Goal: Task Accomplishment & Management: Manage account settings

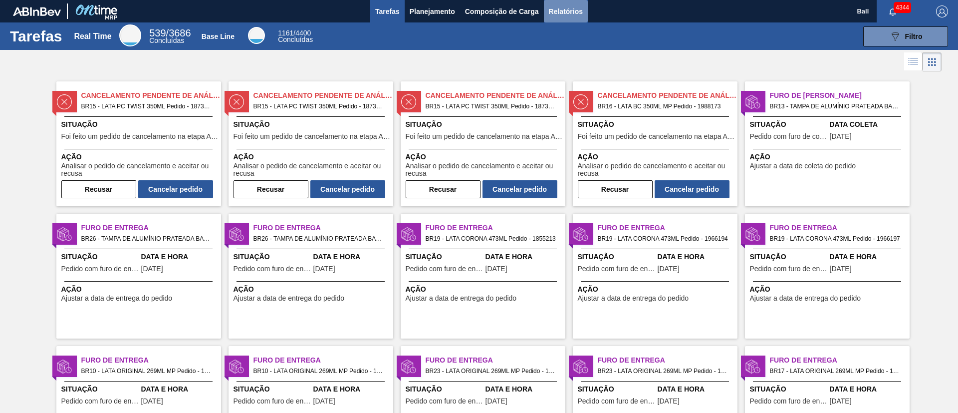
click at [573, 11] on span "Relatórios" at bounding box center [566, 11] width 34 height 12
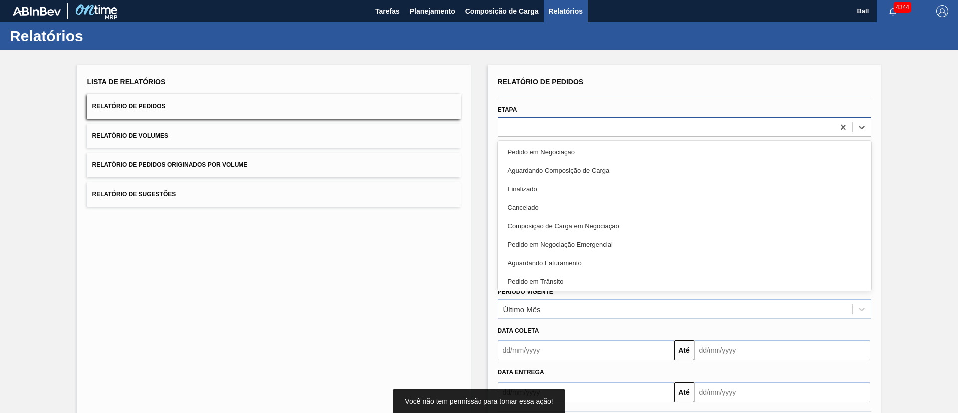
click at [553, 131] on div at bounding box center [666, 127] width 336 height 14
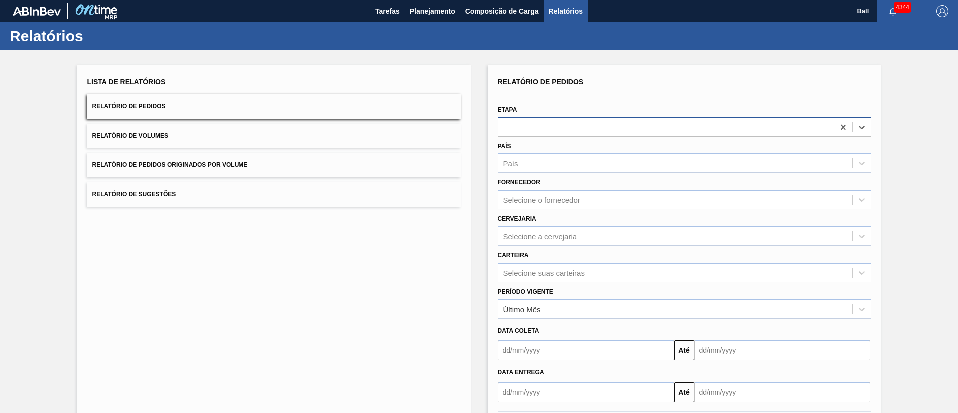
click at [553, 131] on div at bounding box center [666, 127] width 336 height 14
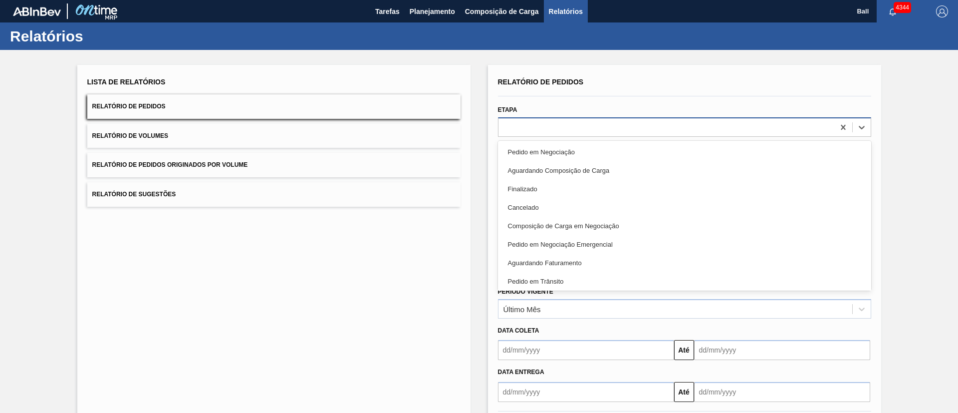
click at [553, 131] on div at bounding box center [666, 127] width 336 height 14
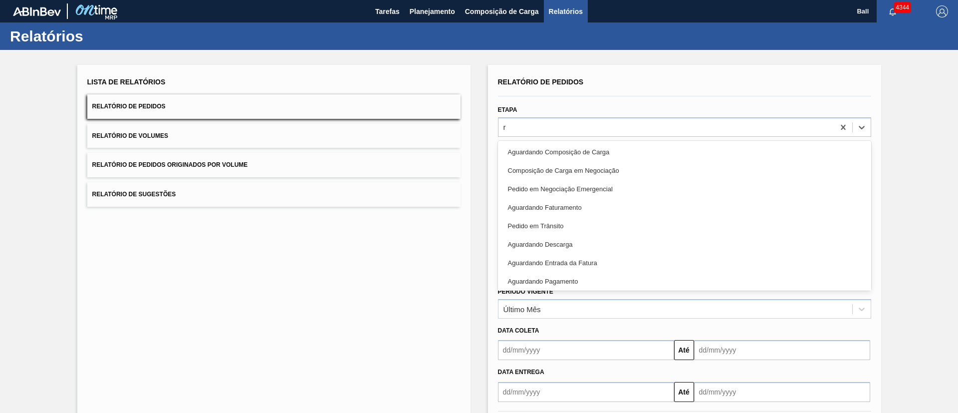
type input "re"
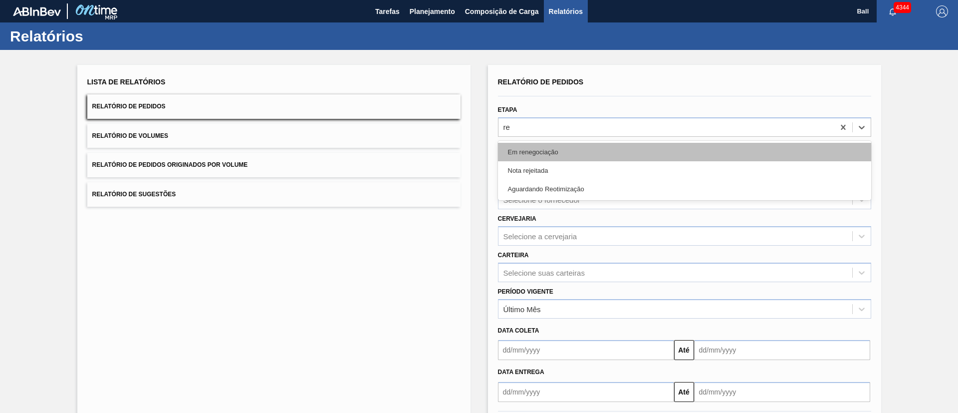
click at [611, 152] on div "Em renegociação" at bounding box center [684, 152] width 373 height 18
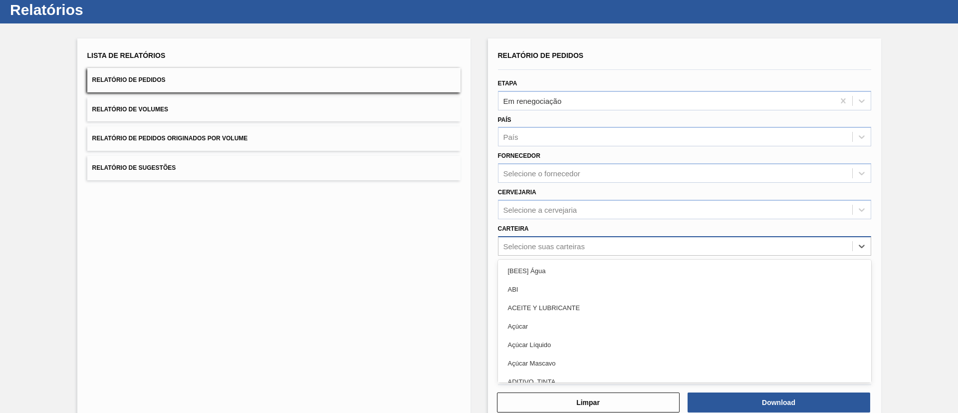
click at [585, 255] on div "option [BEES] Água focused, 1 of 101. 101 results available. Use Up and Down to…" at bounding box center [684, 245] width 373 height 19
type input "lat"
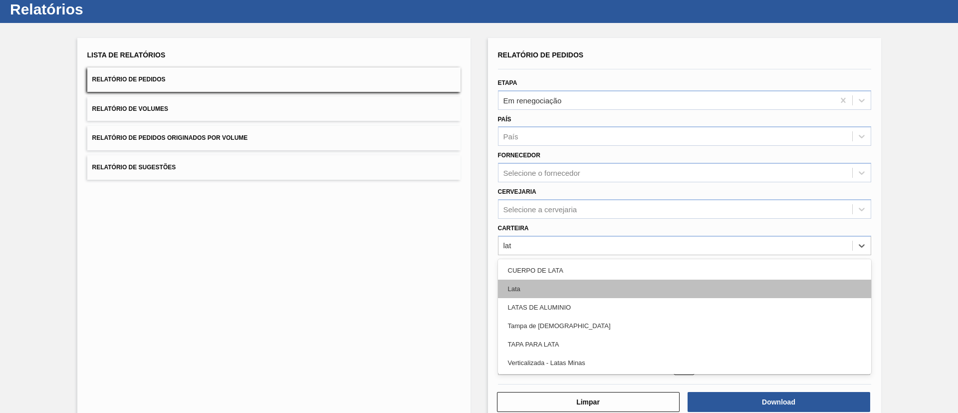
click at [592, 285] on div "Lata" at bounding box center [684, 288] width 373 height 18
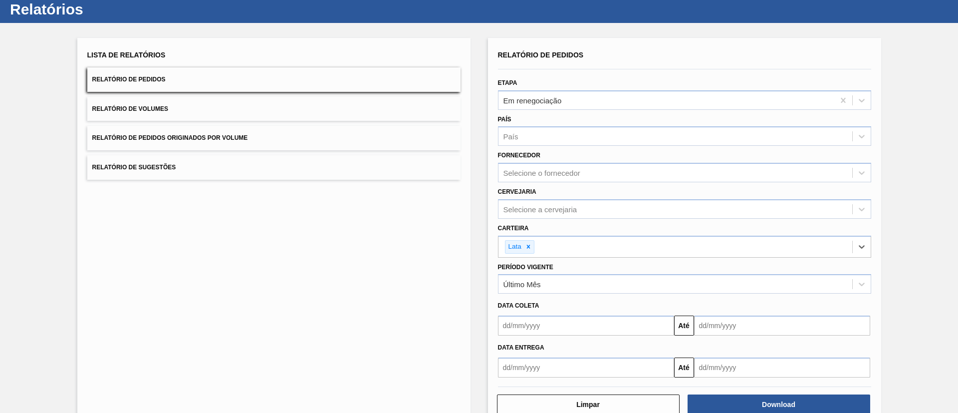
scroll to position [0, 0]
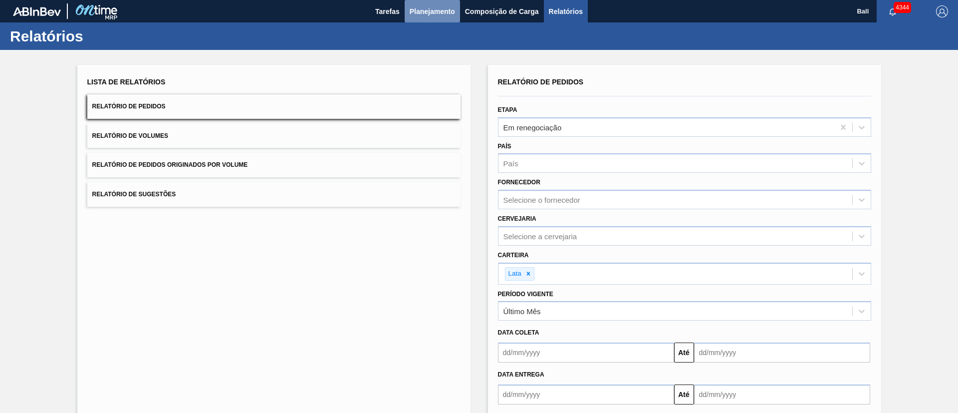
click at [427, 2] on button "Planejamento" at bounding box center [432, 11] width 55 height 22
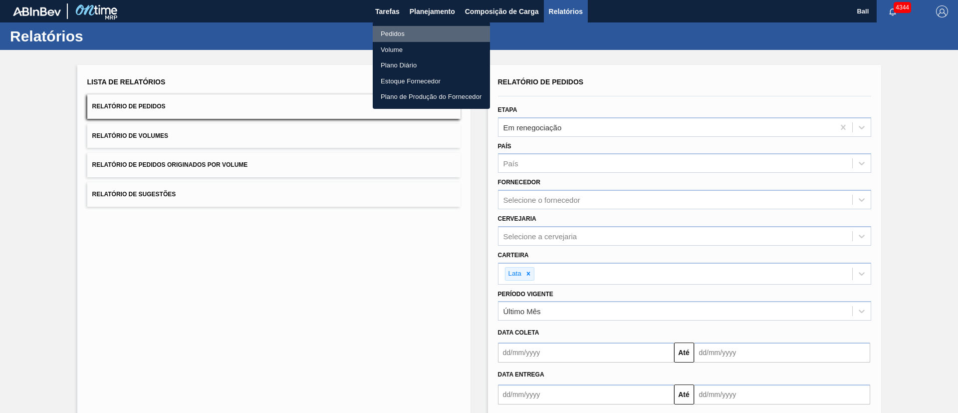
click at [402, 33] on li "Pedidos" at bounding box center [431, 34] width 117 height 16
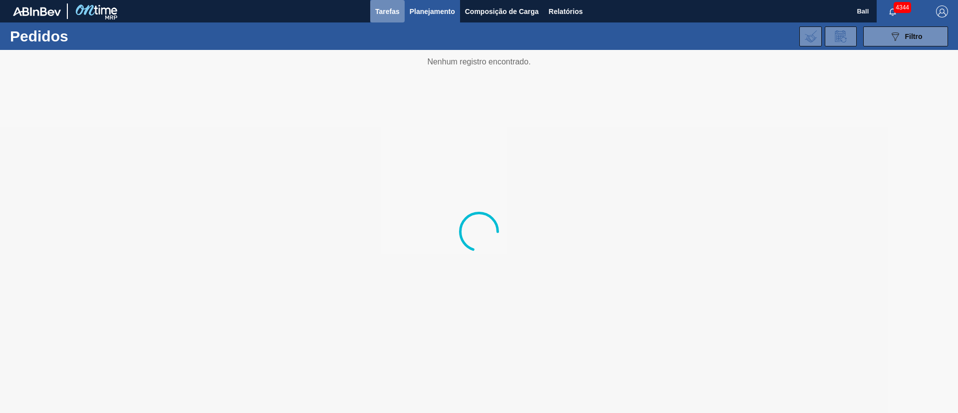
click at [384, 14] on span "Tarefas" at bounding box center [387, 11] width 24 height 12
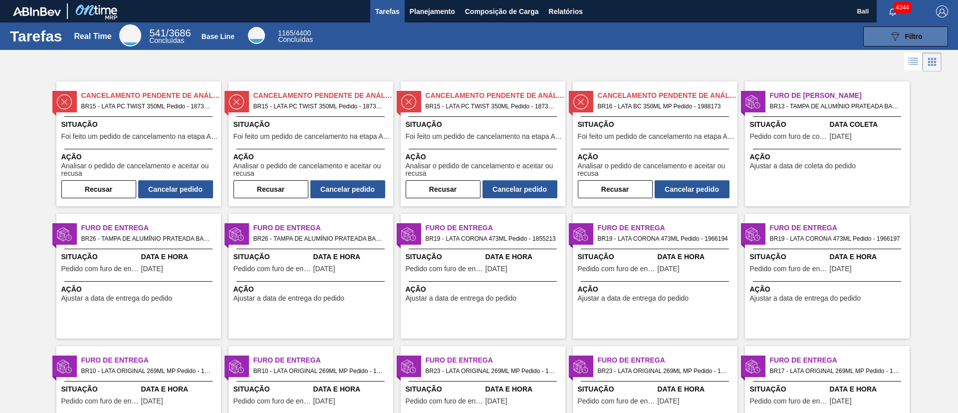
click at [892, 40] on icon "089F7B8B-B2A5-4AFE-B5C0-19BA573D28AC" at bounding box center [895, 36] width 12 height 12
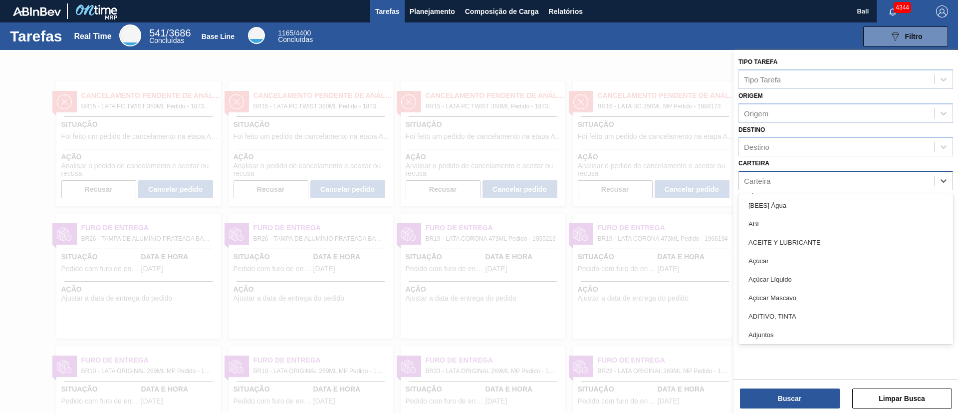
click at [829, 176] on div "Carteira" at bounding box center [836, 181] width 195 height 14
type input "l"
type input "lat"
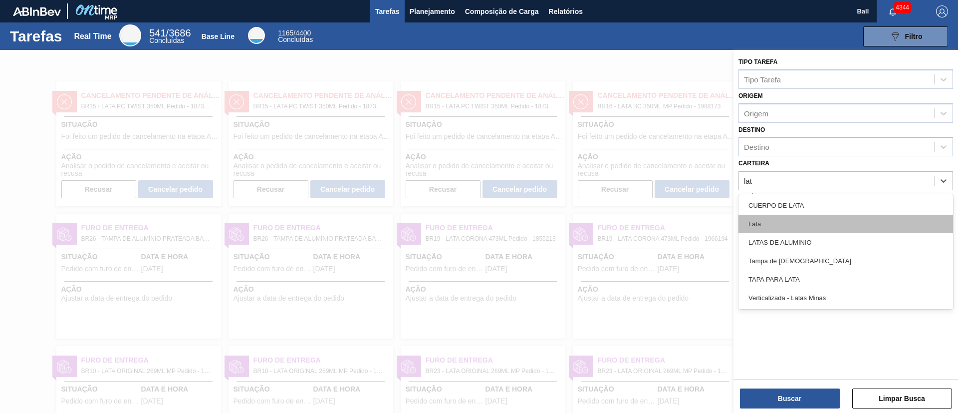
click at [785, 223] on div "Lata" at bounding box center [845, 224] width 215 height 18
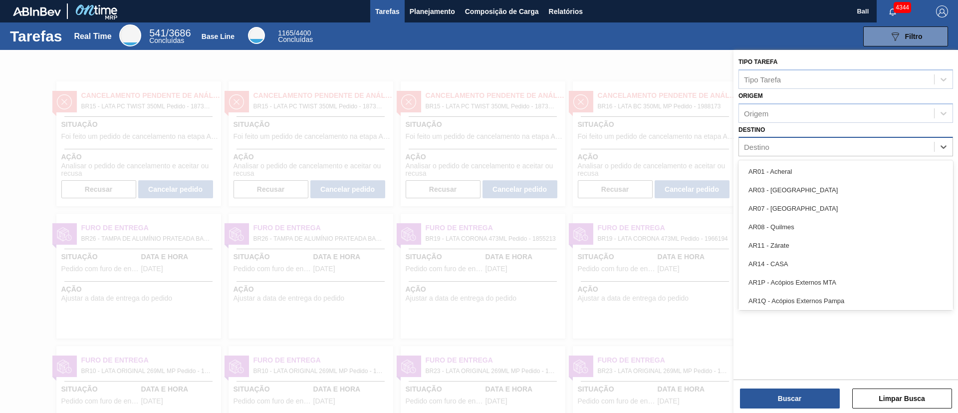
click at [794, 144] on div "Destino" at bounding box center [836, 147] width 195 height 14
type input "lag"
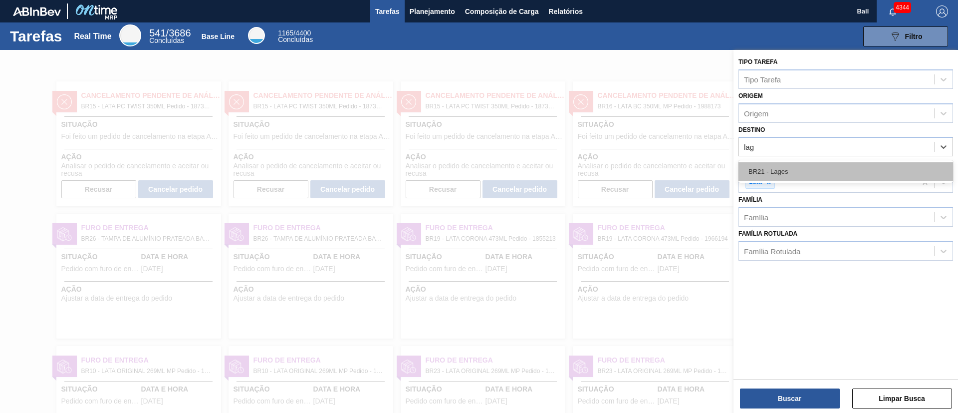
click at [798, 177] on div "BR21 - Lages" at bounding box center [845, 171] width 215 height 18
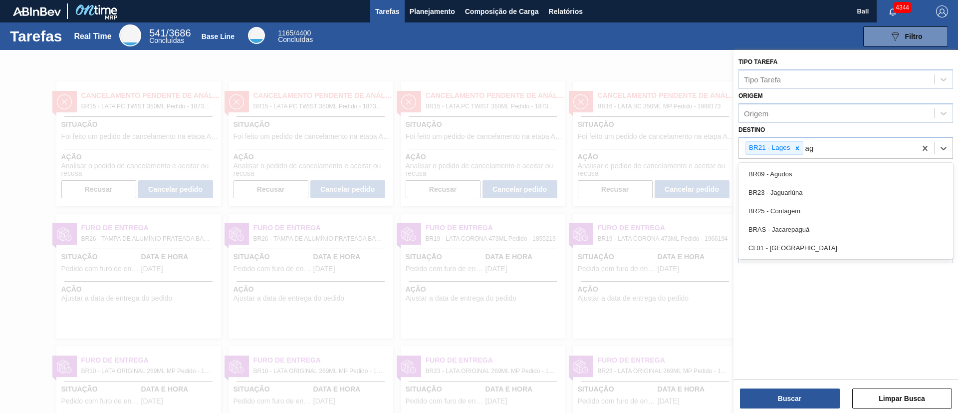
type input "agu"
click at [798, 177] on div "BR09 - Agudos" at bounding box center [845, 174] width 215 height 18
type input "via"
click at [798, 177] on div "BR22 - Viamão" at bounding box center [845, 174] width 215 height 18
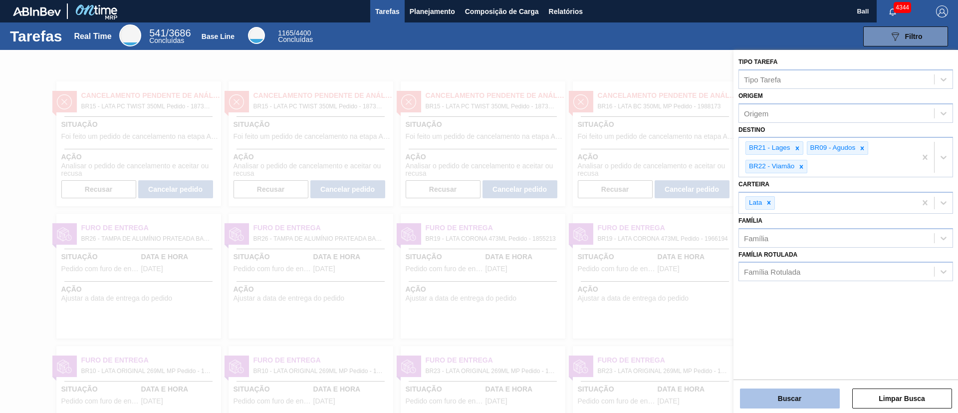
click at [802, 397] on button "Buscar" at bounding box center [790, 398] width 100 height 20
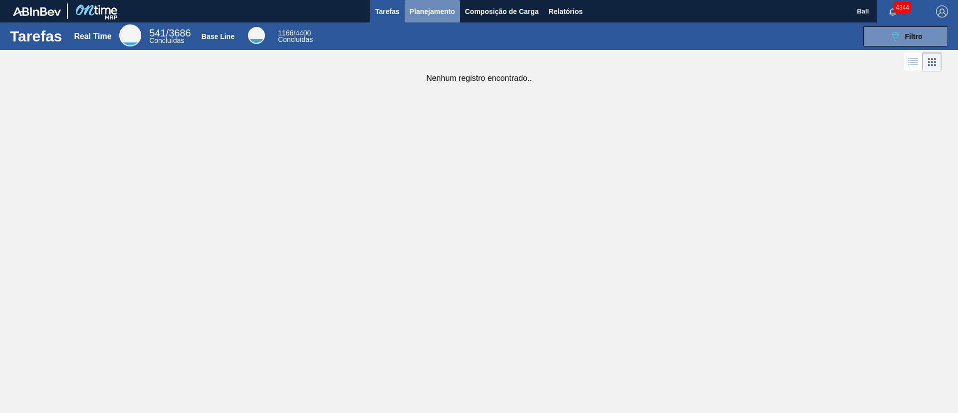
click at [446, 6] on span "Planejamento" at bounding box center [432, 11] width 45 height 12
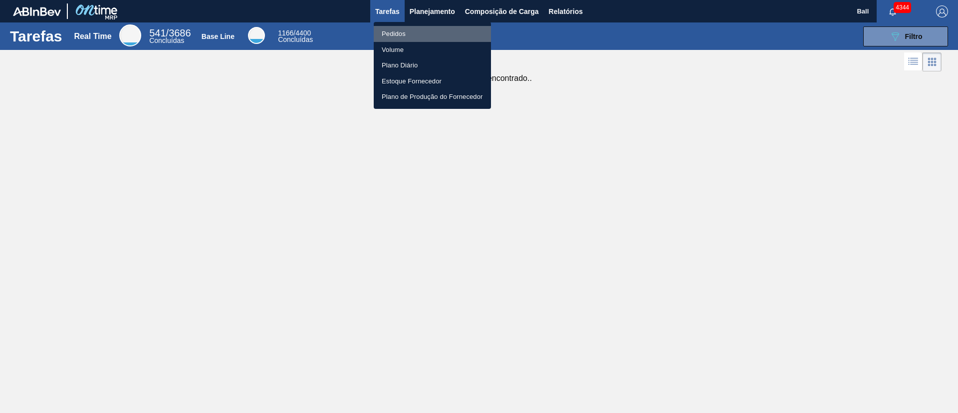
click at [408, 30] on li "Pedidos" at bounding box center [432, 34] width 117 height 16
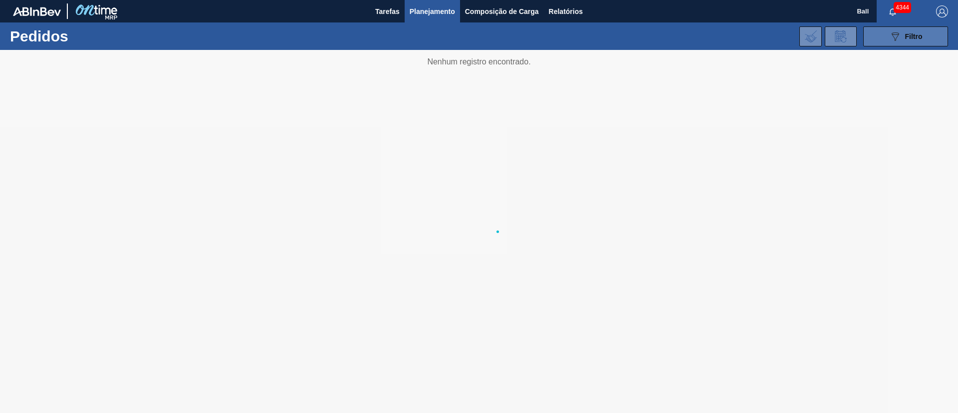
click at [894, 43] on button "089F7B8B-B2A5-4AFE-B5C0-19BA573D28AC Filtro" at bounding box center [905, 36] width 85 height 20
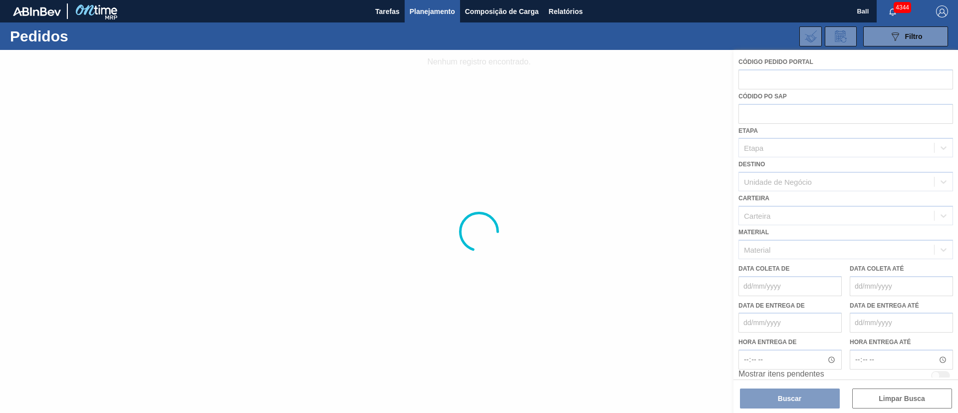
click at [684, 118] on div at bounding box center [479, 231] width 958 height 363
click at [265, 151] on div at bounding box center [479, 231] width 958 height 363
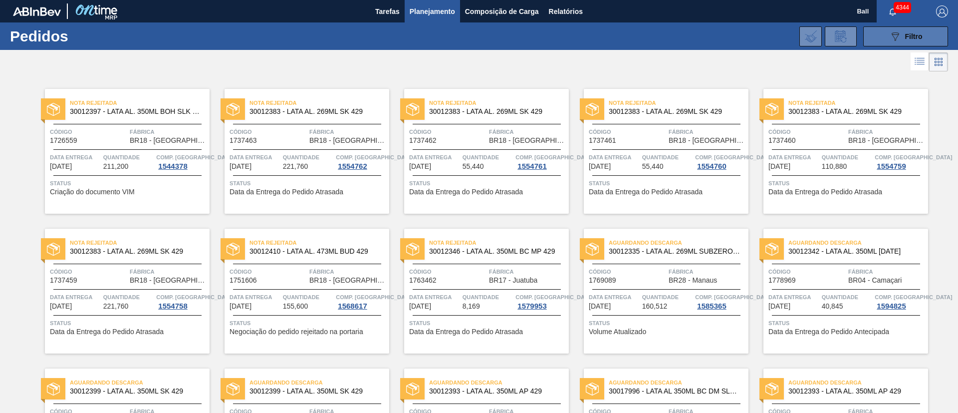
click at [896, 34] on icon at bounding box center [894, 36] width 7 height 8
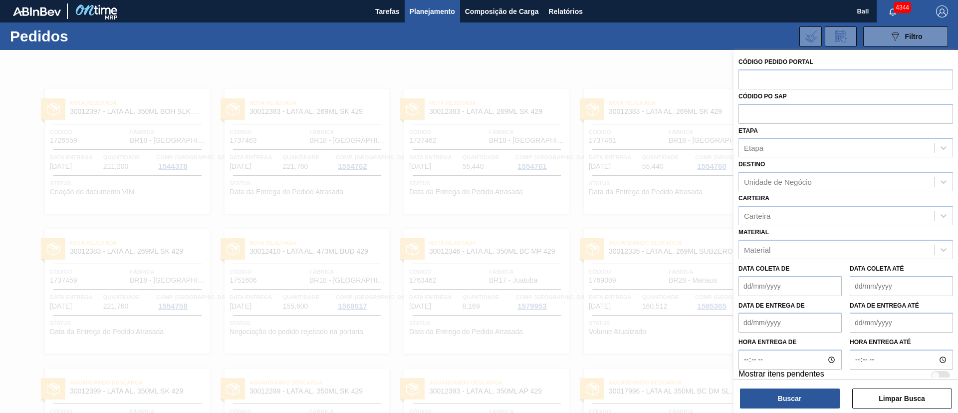
click at [655, 63] on div at bounding box center [479, 256] width 958 height 413
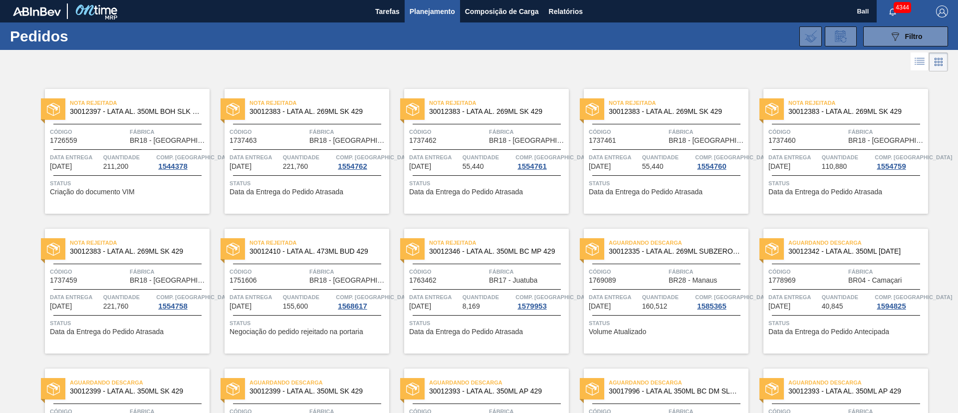
click at [582, 70] on div at bounding box center [479, 62] width 958 height 24
click at [567, 12] on span "Relatórios" at bounding box center [566, 11] width 34 height 12
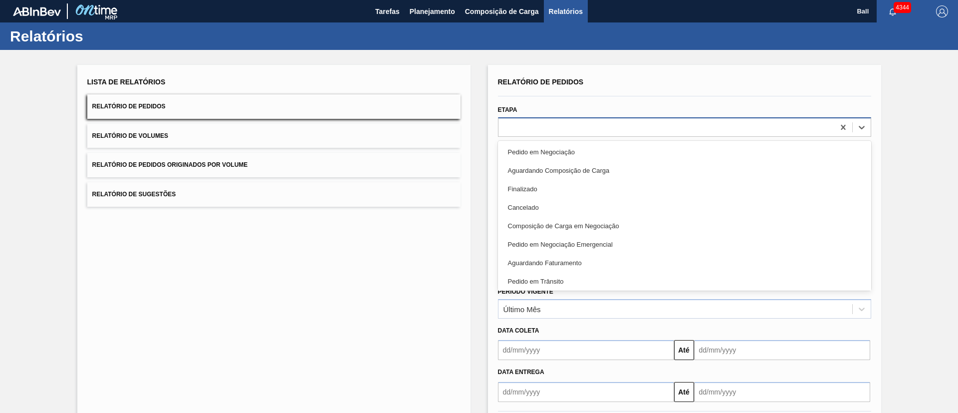
click at [577, 129] on div at bounding box center [666, 127] width 336 height 14
type input "re"
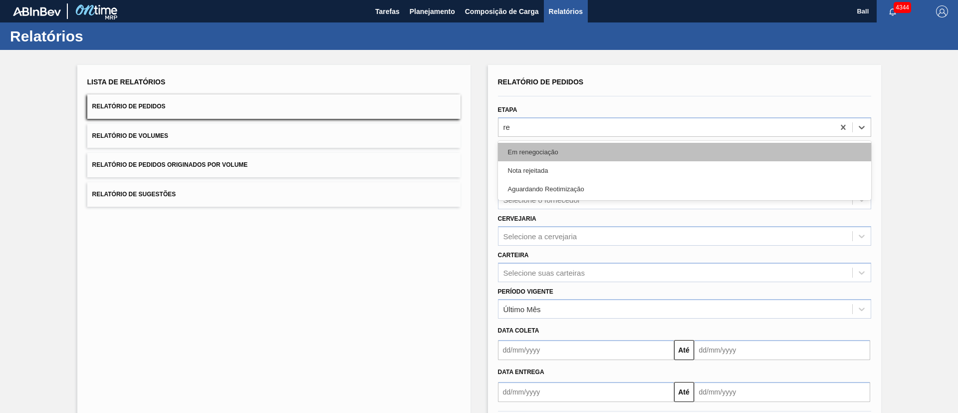
click at [572, 146] on div "Em renegociação" at bounding box center [684, 152] width 373 height 18
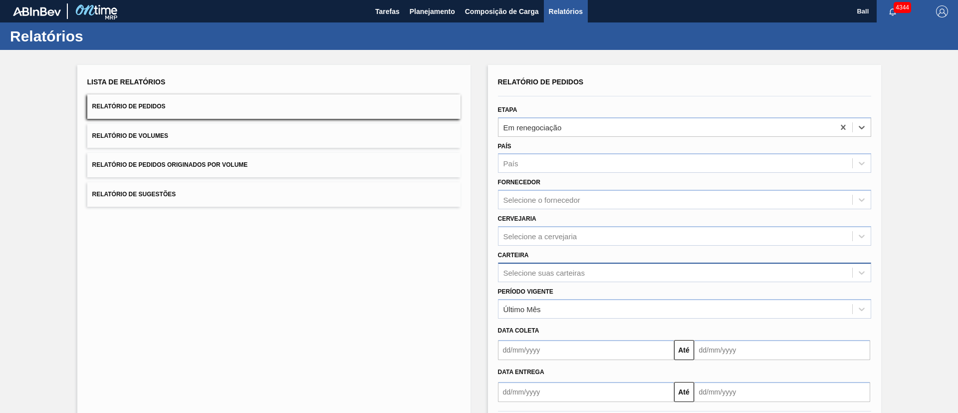
scroll to position [27, 0]
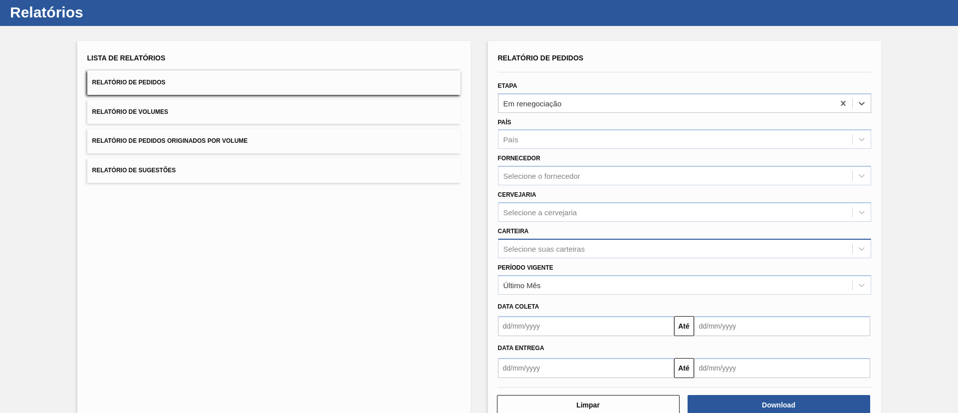
click at [558, 258] on div "Selecione suas carteiras" at bounding box center [684, 247] width 373 height 19
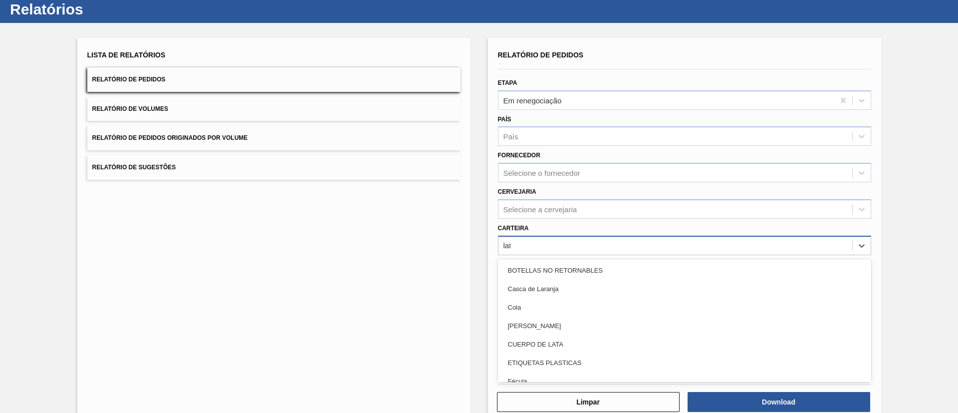
type input "lata"
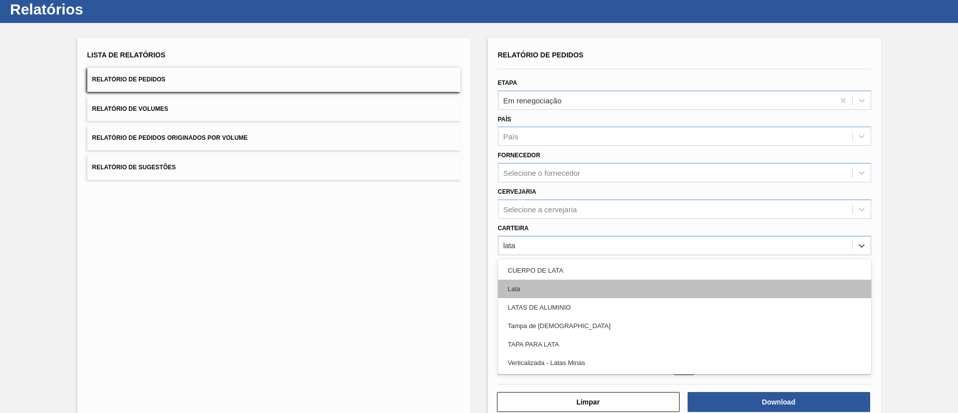
click at [553, 285] on div "Lata" at bounding box center [684, 288] width 373 height 18
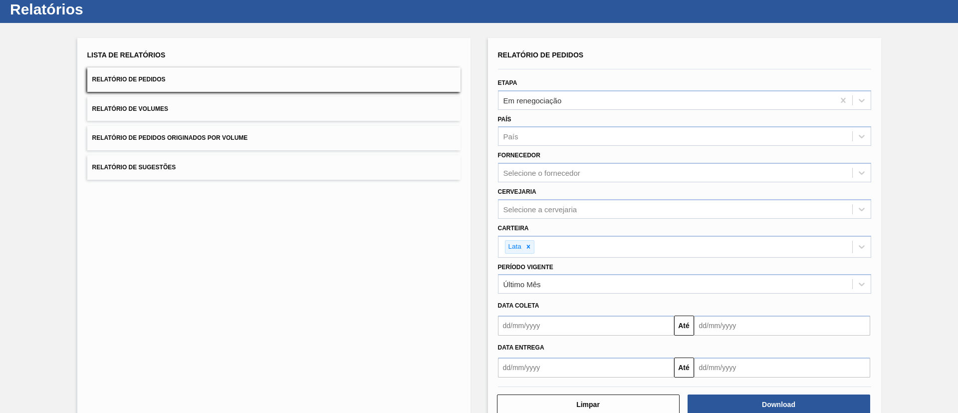
click at [383, 277] on div "Lista de Relatórios Relatório de Pedidos Relatório de Volumes Relatório de Pedi…" at bounding box center [273, 231] width 393 height 387
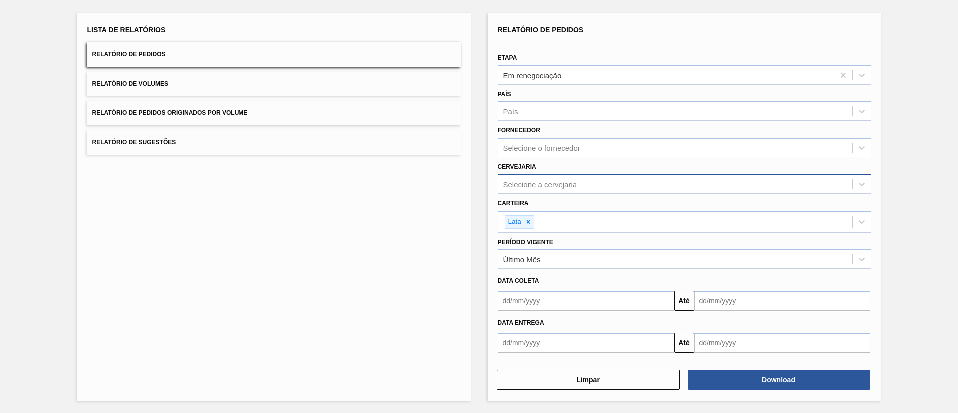
click at [563, 185] on div "Selecione a cervejaria" at bounding box center [540, 184] width 74 height 8
type input "lages"
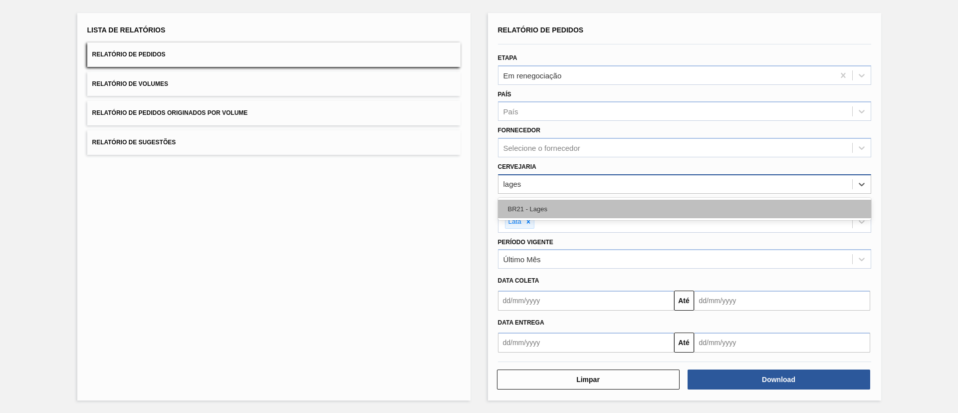
click at [566, 205] on div "BR21 - Lages" at bounding box center [684, 209] width 373 height 18
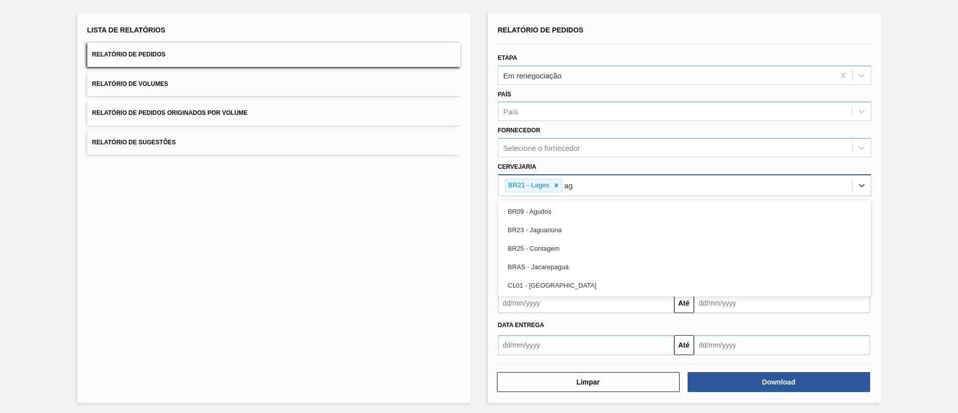
type input "agu"
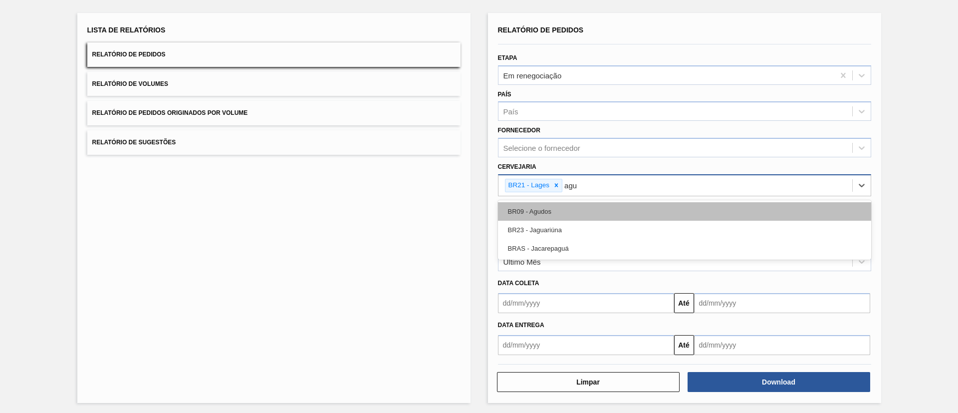
click at [566, 205] on div "BR09 - Agudos" at bounding box center [684, 211] width 373 height 18
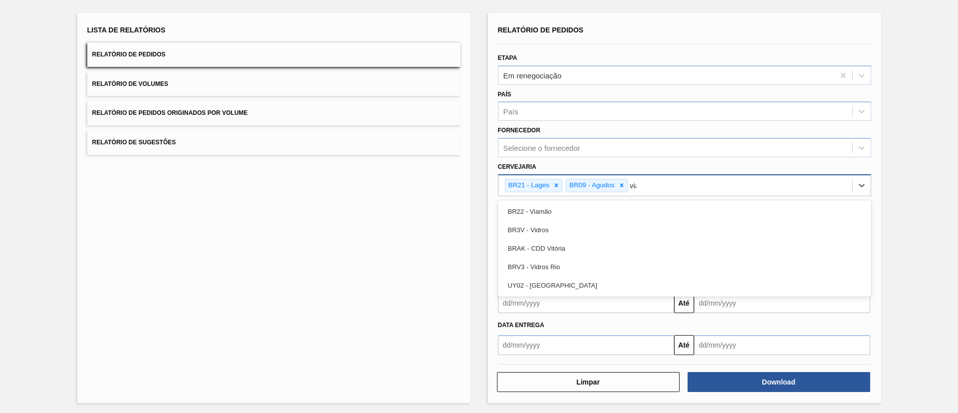
type input "viam"
click at [566, 205] on div "BR22 - Viamão" at bounding box center [684, 211] width 373 height 18
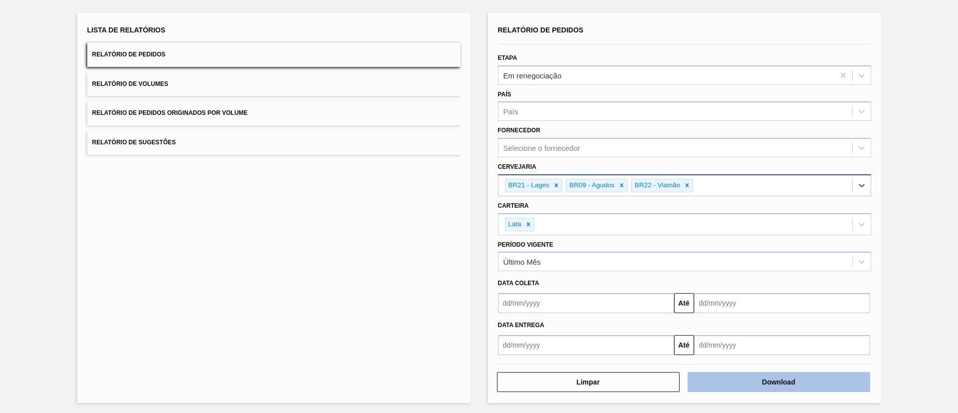
click at [747, 376] on button "Download" at bounding box center [778, 382] width 183 height 20
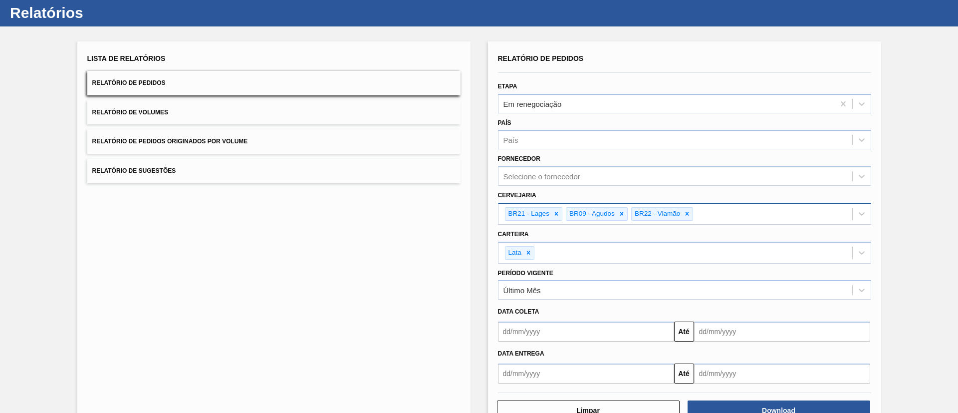
scroll to position [0, 0]
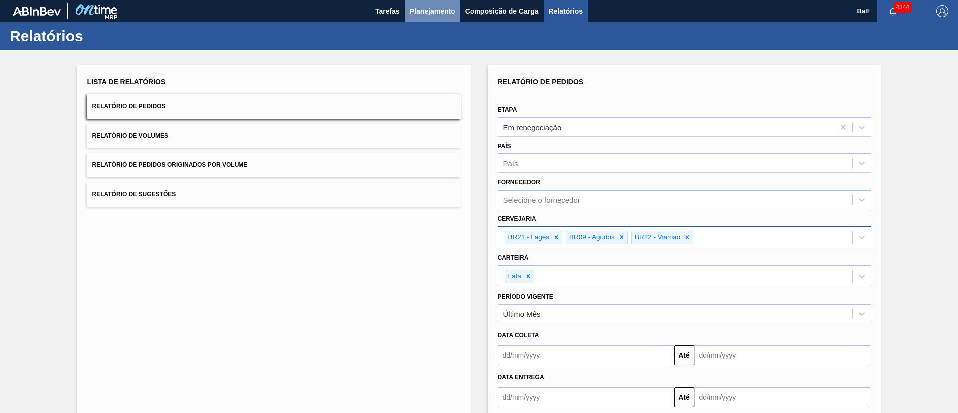
click at [430, 6] on span "Planejamento" at bounding box center [432, 11] width 45 height 12
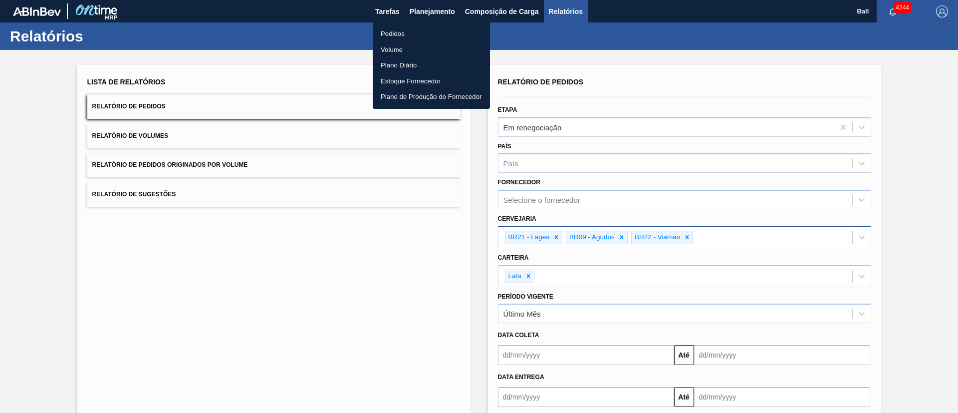
click at [399, 35] on li "Pedidos" at bounding box center [431, 34] width 117 height 16
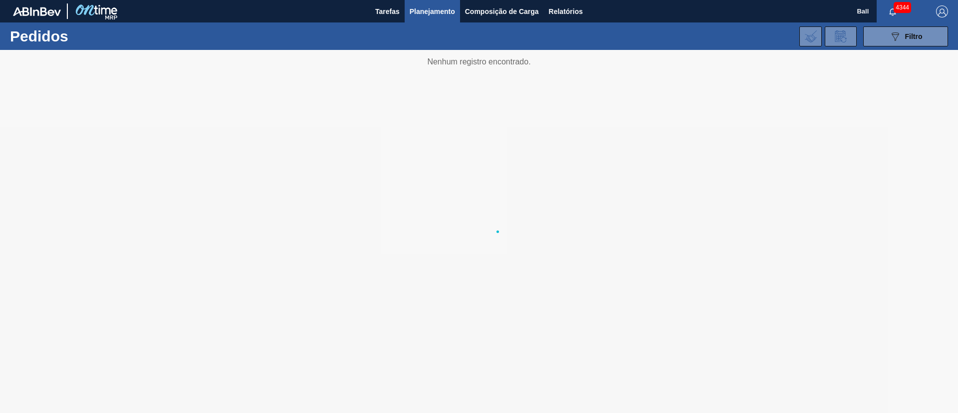
click at [430, 12] on span "Planejamento" at bounding box center [432, 11] width 45 height 12
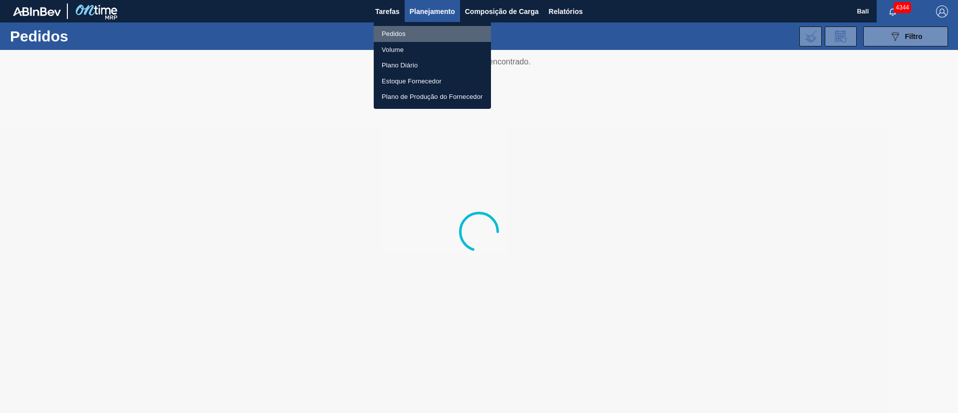
click at [399, 33] on li "Pedidos" at bounding box center [432, 34] width 117 height 16
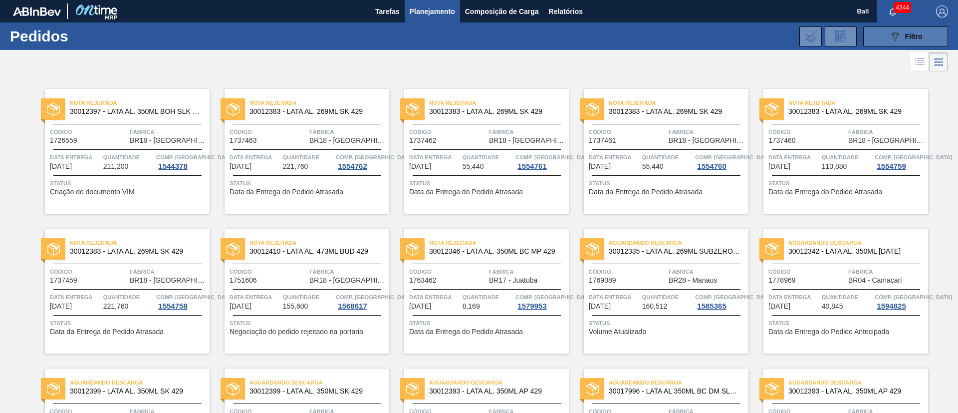
click at [893, 35] on icon "089F7B8B-B2A5-4AFE-B5C0-19BA573D28AC" at bounding box center [895, 36] width 12 height 12
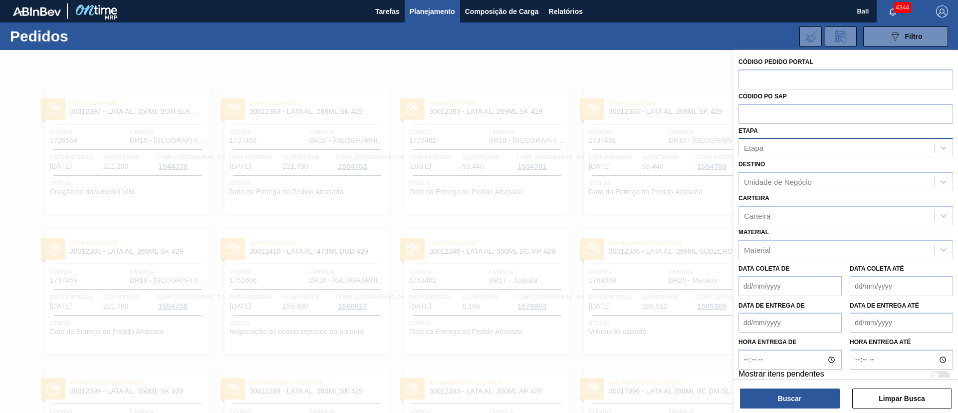
click at [780, 140] on div "Etapa" at bounding box center [845, 147] width 215 height 19
click at [780, 208] on div "Carteira" at bounding box center [836, 215] width 195 height 14
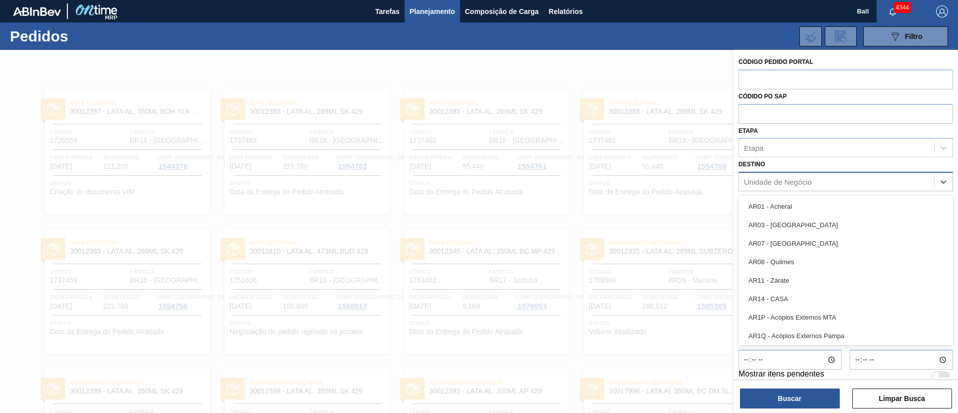
click at [780, 185] on div "Unidade de Negócio" at bounding box center [778, 182] width 68 height 8
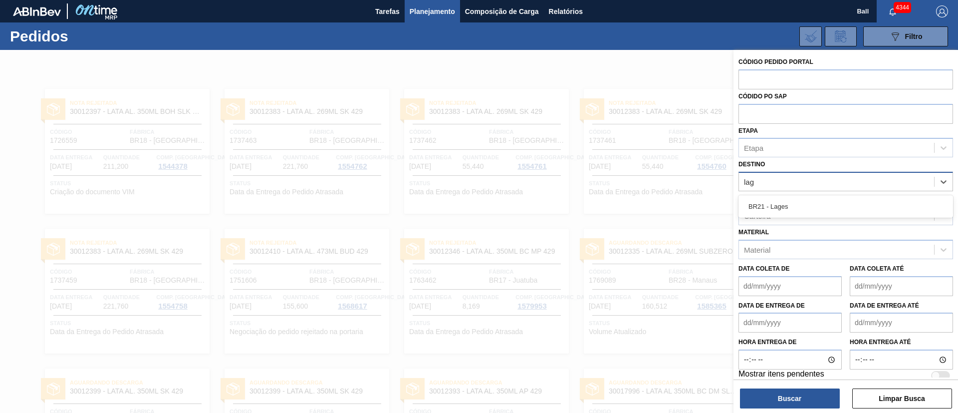
type input "lage"
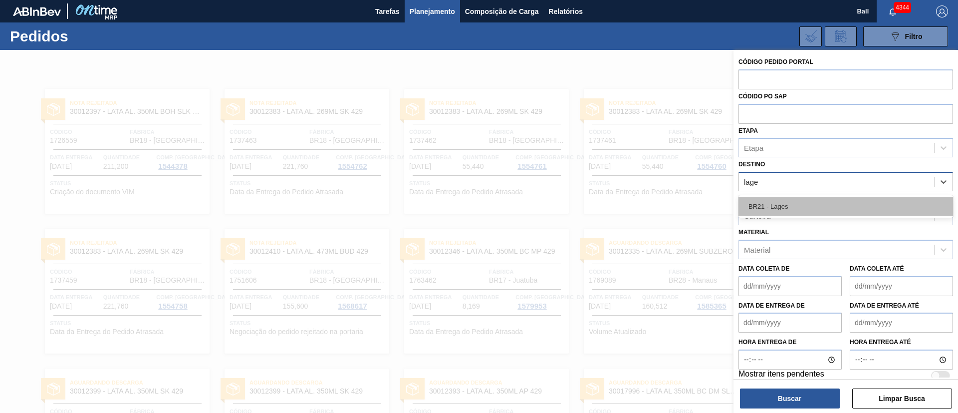
click at [808, 205] on div "BR21 - Lages" at bounding box center [845, 206] width 215 height 18
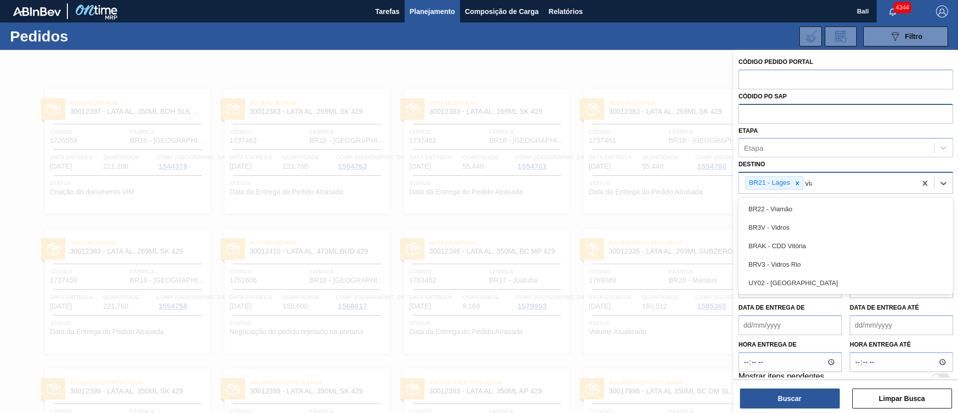
type input "viam"
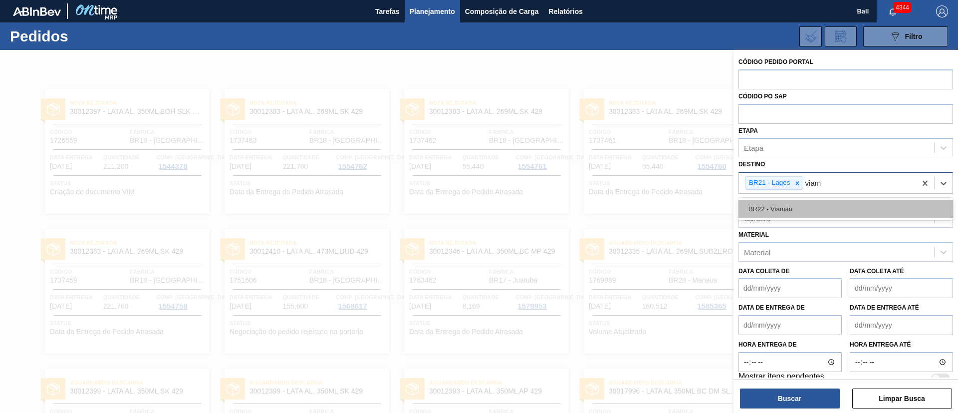
click at [837, 215] on div "BR22 - Viamão" at bounding box center [845, 209] width 215 height 18
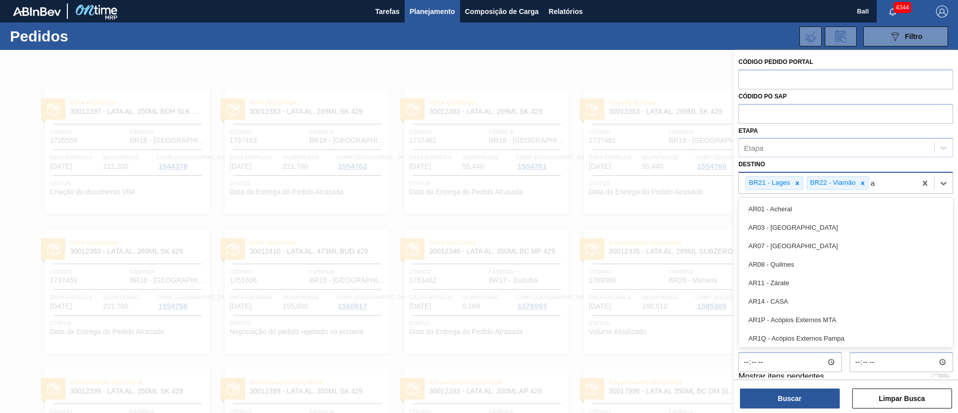
type input "ag"
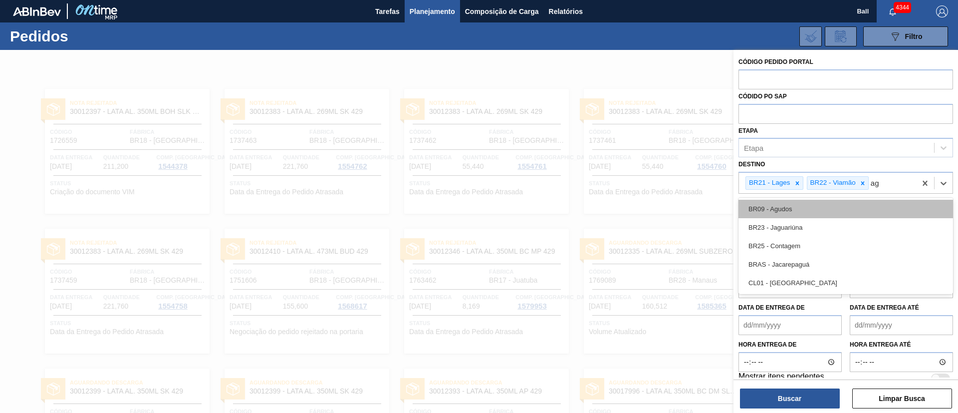
click at [803, 208] on div "BR09 - Agudos" at bounding box center [845, 209] width 215 height 18
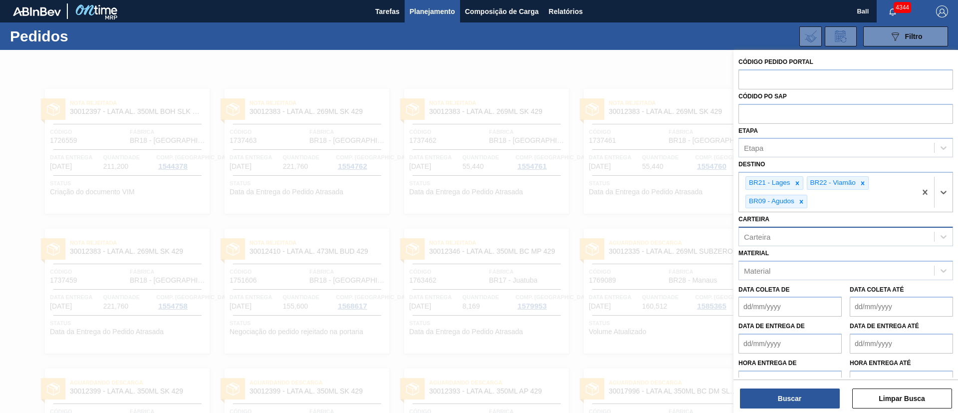
click at [792, 234] on div "Carteira" at bounding box center [836, 236] width 195 height 14
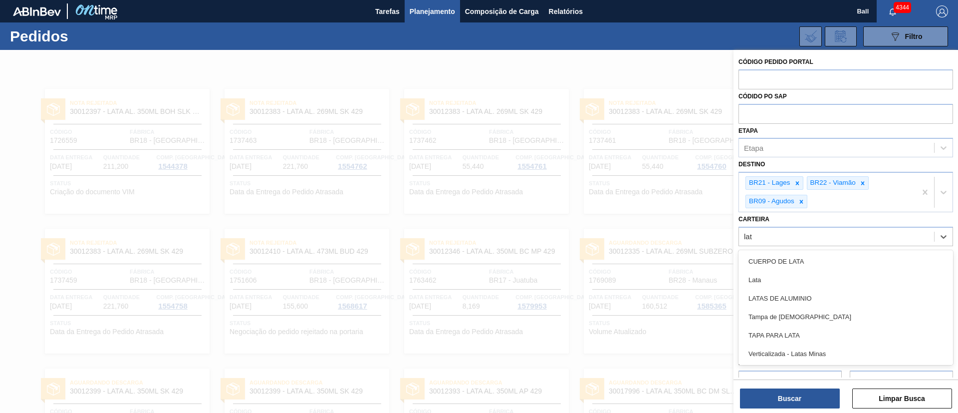
type input "lata"
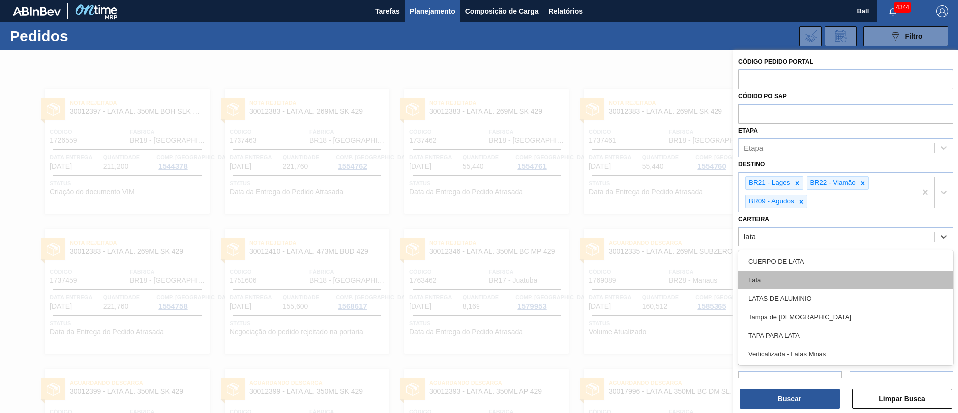
click at [795, 281] on div "Lata" at bounding box center [845, 279] width 215 height 18
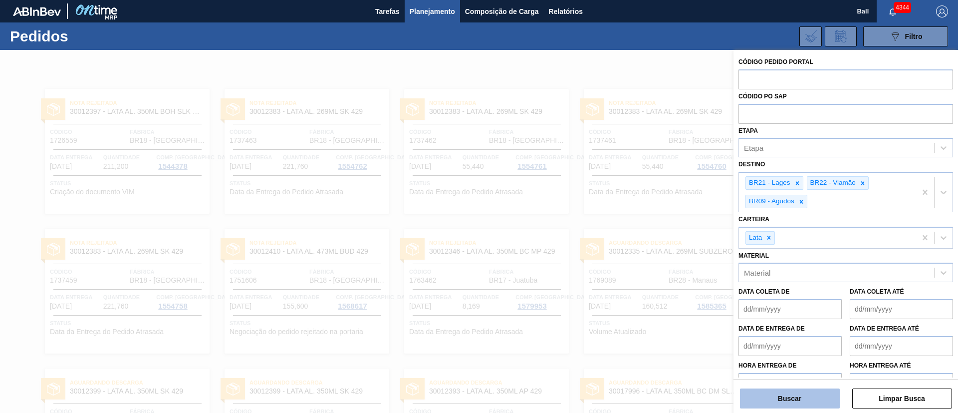
click at [803, 401] on button "Buscar" at bounding box center [790, 398] width 100 height 20
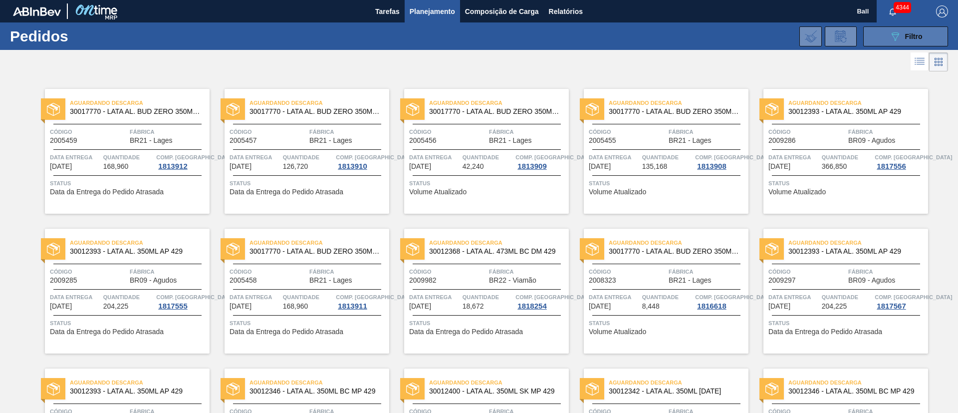
click at [898, 35] on icon "089F7B8B-B2A5-4AFE-B5C0-19BA573D28AC" at bounding box center [895, 36] width 12 height 12
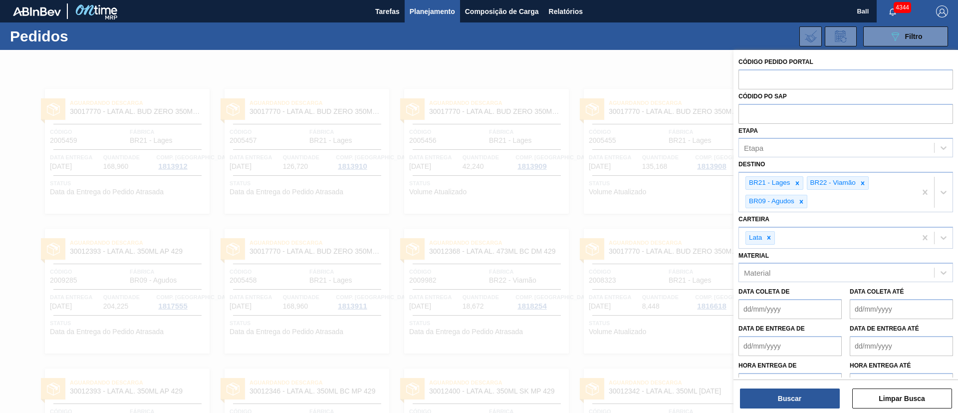
click at [630, 77] on div at bounding box center [479, 256] width 958 height 413
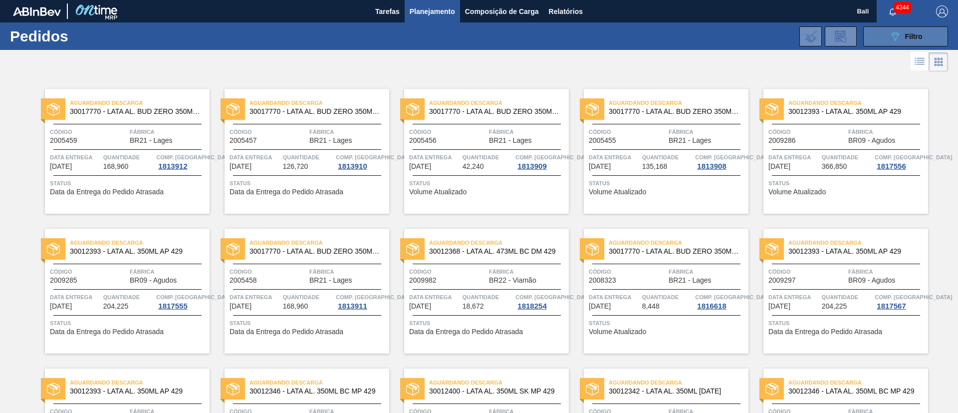
click at [891, 35] on icon "089F7B8B-B2A5-4AFE-B5C0-19BA573D28AC" at bounding box center [895, 36] width 12 height 12
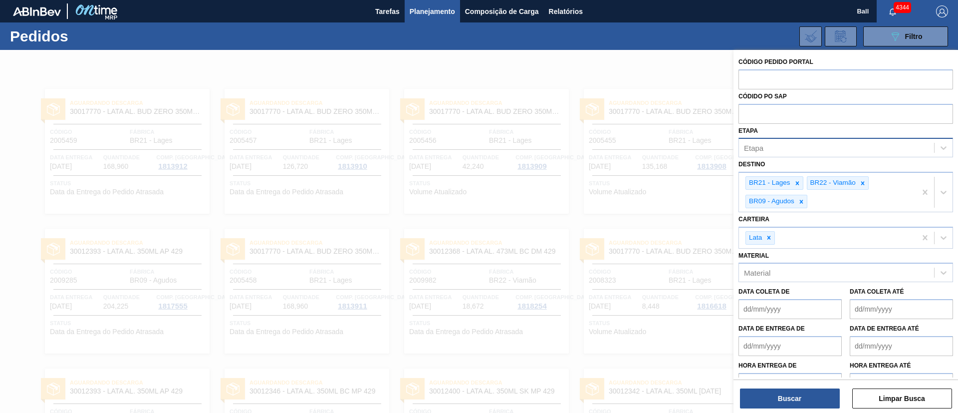
click at [802, 138] on div "Etapa" at bounding box center [845, 147] width 215 height 19
type input "rene"
click at [804, 162] on div "Em renegociação" at bounding box center [845, 172] width 215 height 22
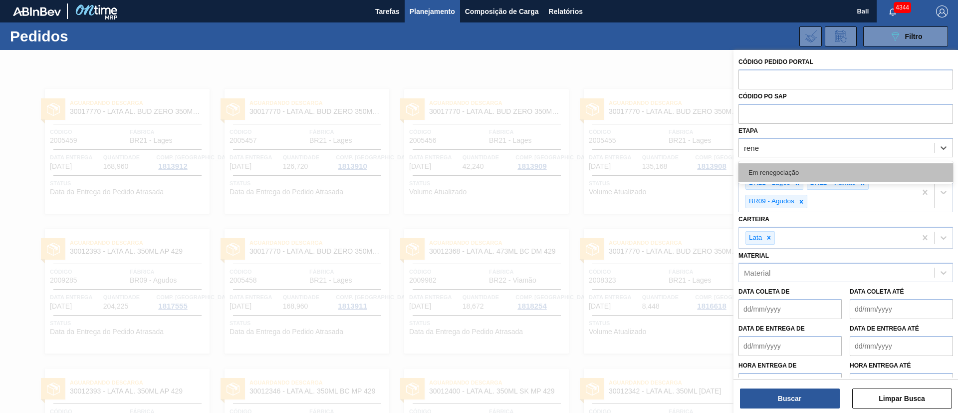
click at [805, 171] on div "Em renegociação" at bounding box center [845, 172] width 215 height 18
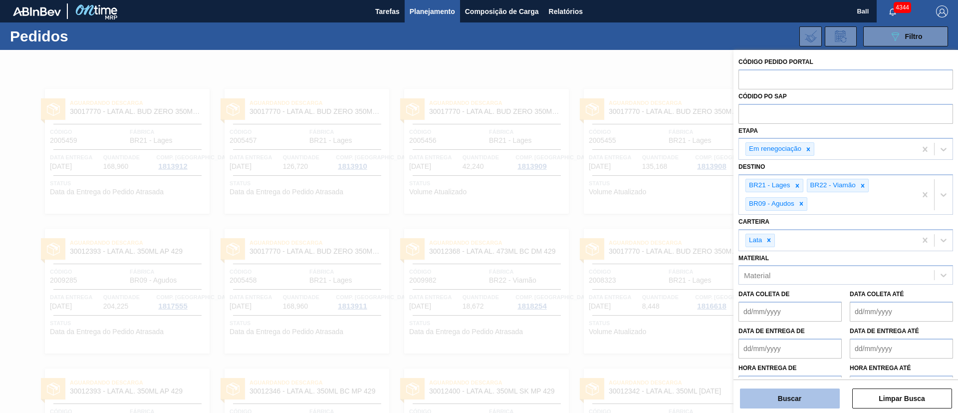
click at [818, 399] on button "Buscar" at bounding box center [790, 398] width 100 height 20
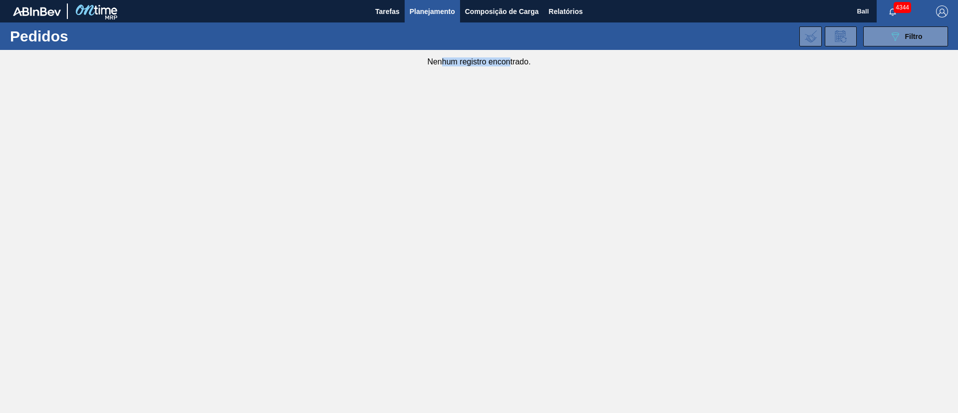
drag, startPoint x: 497, startPoint y: 65, endPoint x: 441, endPoint y: 67, distance: 56.4
click at [441, 67] on main "Tarefas Planejamento Composição de Carga Relatórios Ball 4344 Marcar todas como…" at bounding box center [479, 206] width 958 height 413
click at [438, 67] on main "Tarefas Planejamento Composição de Carga Relatórios Ball 4344 Marcar todas como…" at bounding box center [479, 206] width 958 height 413
click at [914, 42] on button "089F7B8B-B2A5-4AFE-B5C0-19BA573D28AC Filtro" at bounding box center [905, 36] width 85 height 20
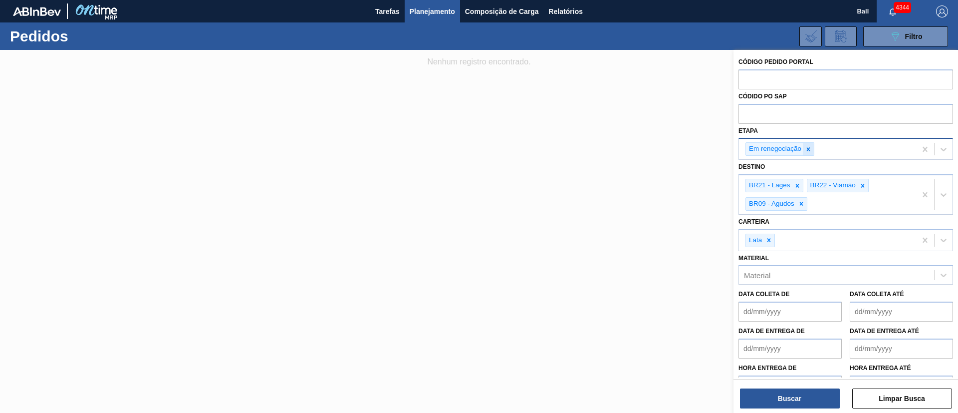
click at [808, 149] on icon at bounding box center [808, 148] width 3 height 3
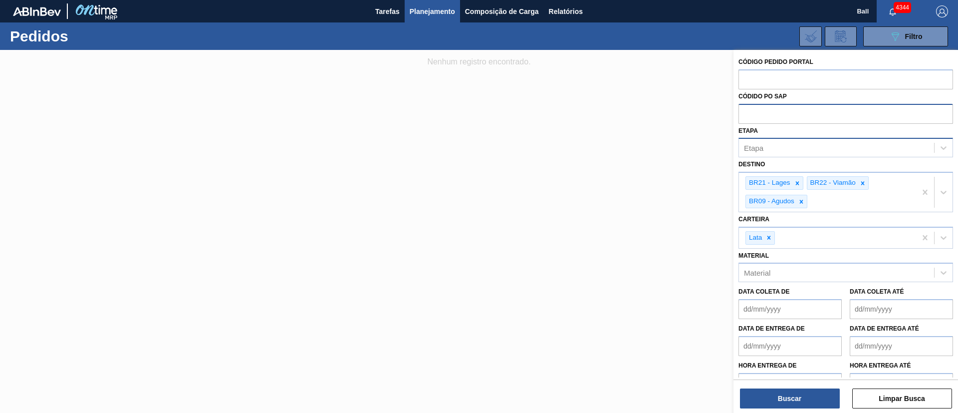
click at [791, 114] on input "text" at bounding box center [845, 113] width 215 height 19
click at [793, 82] on input "text" at bounding box center [845, 78] width 215 height 19
paste input "text"
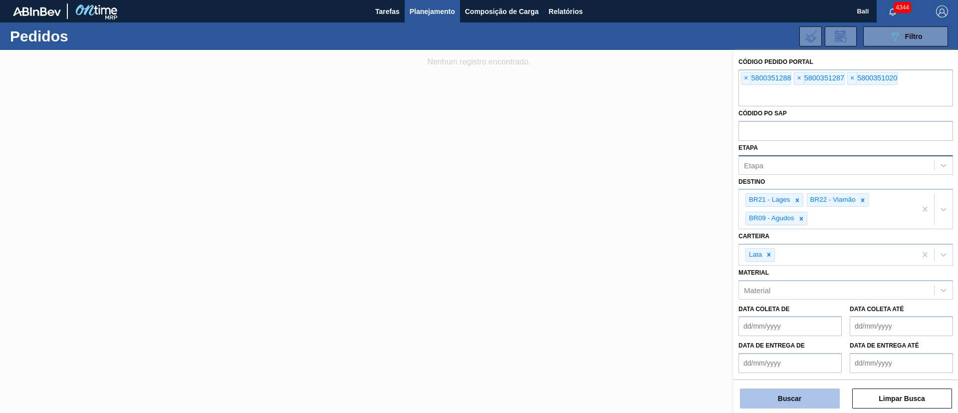
click at [806, 393] on button "Buscar" at bounding box center [790, 398] width 100 height 20
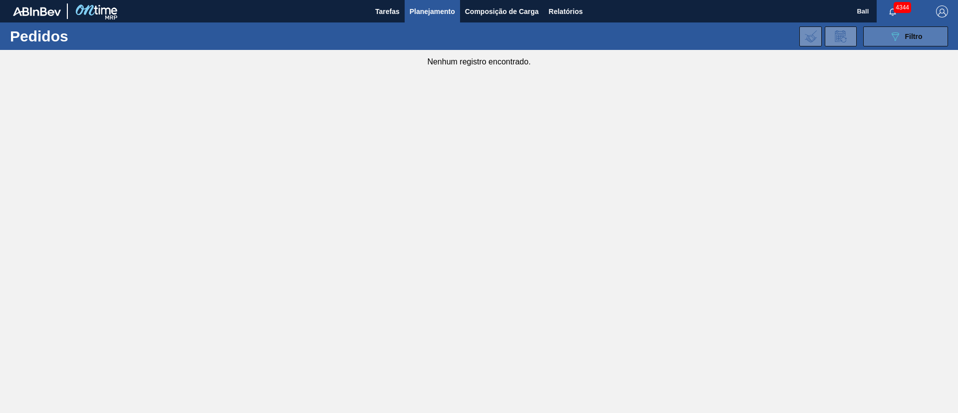
click at [887, 35] on button "089F7B8B-B2A5-4AFE-B5C0-19BA573D28AC Filtro" at bounding box center [905, 36] width 85 height 20
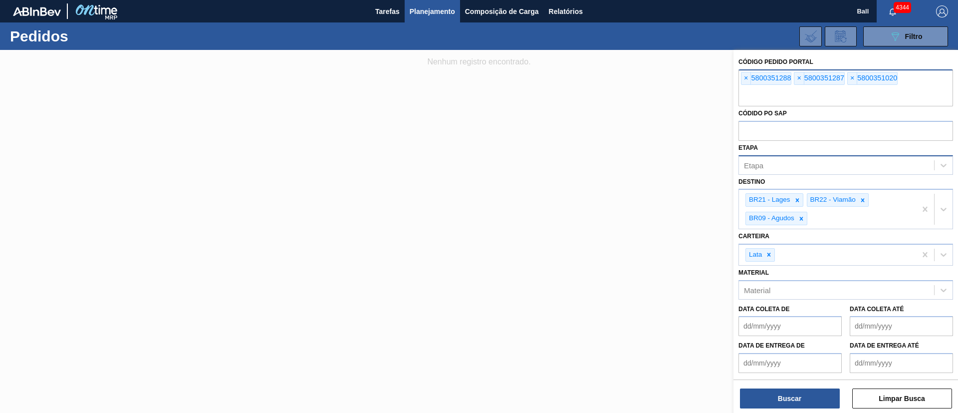
click at [751, 78] on div "× 5800351288" at bounding box center [766, 78] width 50 height 13
click at [748, 77] on span "×" at bounding box center [745, 78] width 9 height 12
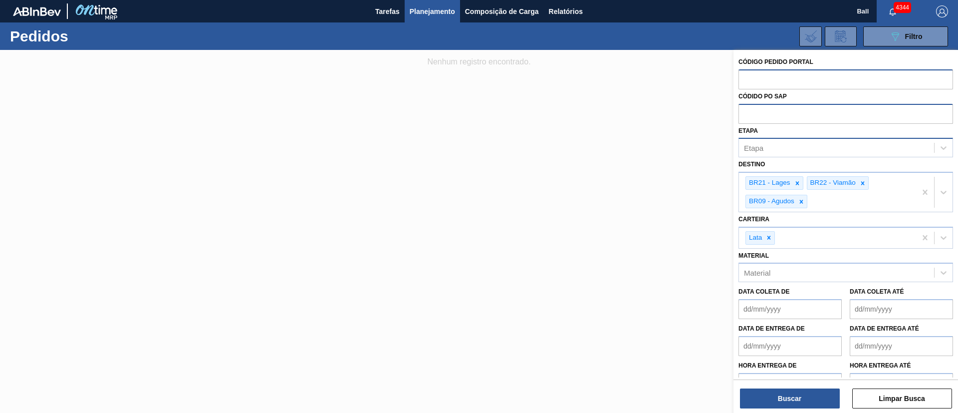
click at [747, 113] on input "text" at bounding box center [845, 113] width 215 height 19
paste input "text"
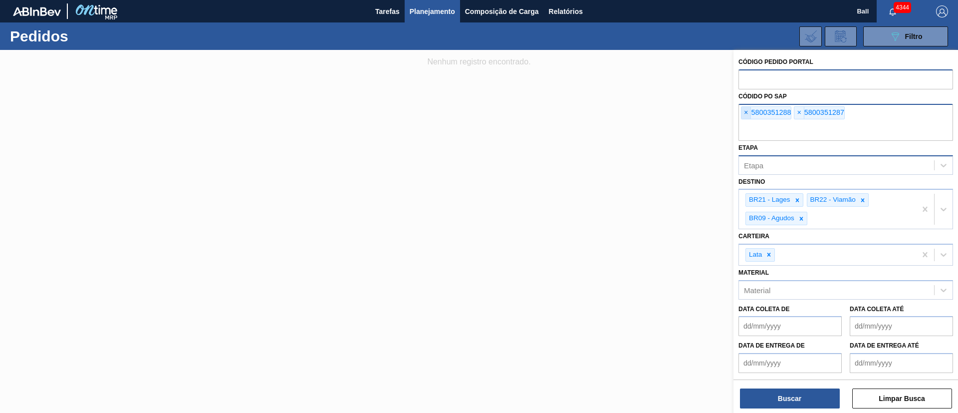
click at [747, 111] on span "×" at bounding box center [745, 113] width 9 height 12
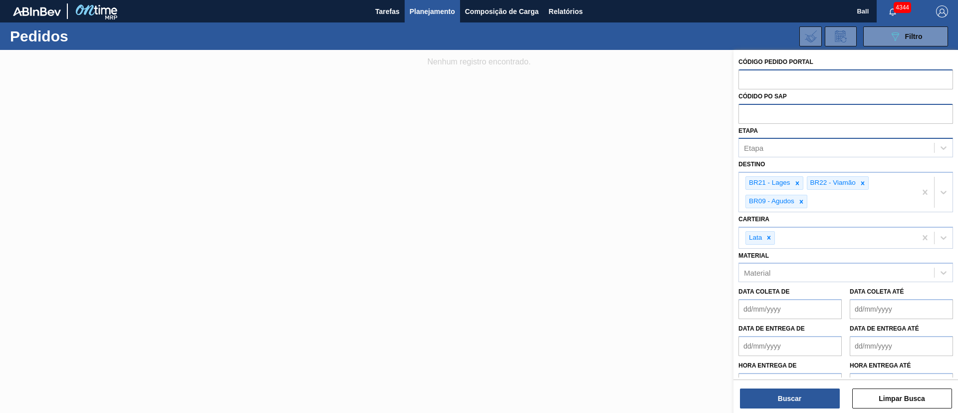
click at [747, 111] on input "text" at bounding box center [845, 113] width 215 height 19
paste input "text"
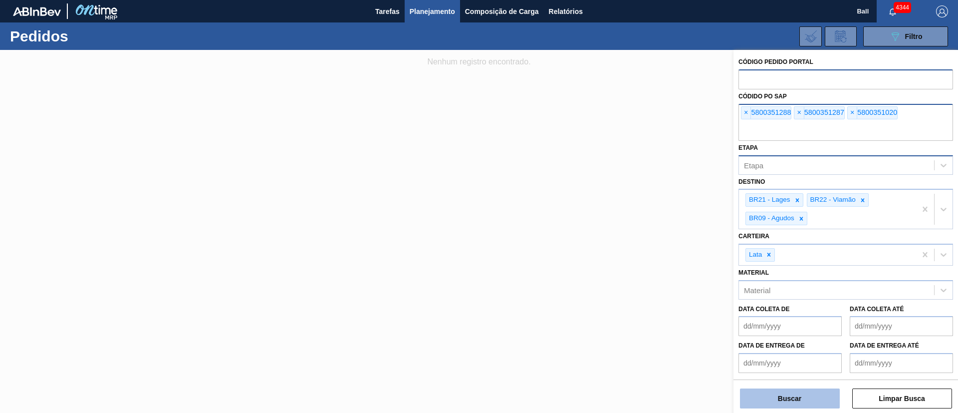
click at [788, 394] on button "Buscar" at bounding box center [790, 398] width 100 height 20
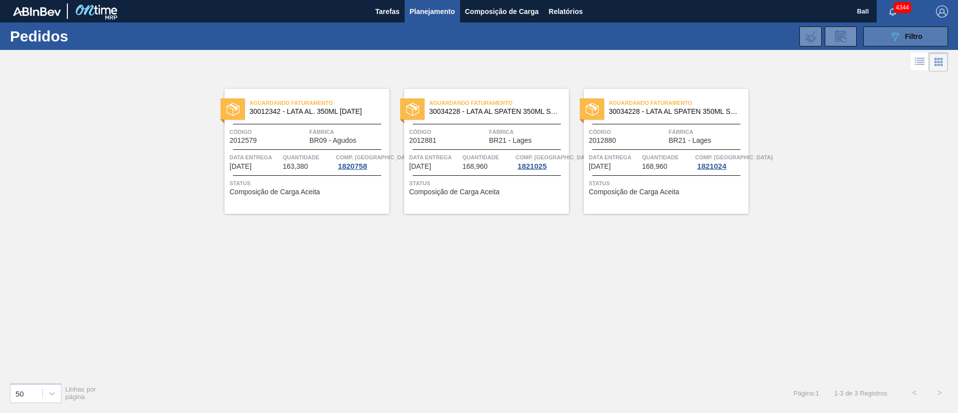
click at [886, 38] on button "089F7B8B-B2A5-4AFE-B5C0-19BA573D28AC Filtro" at bounding box center [905, 36] width 85 height 20
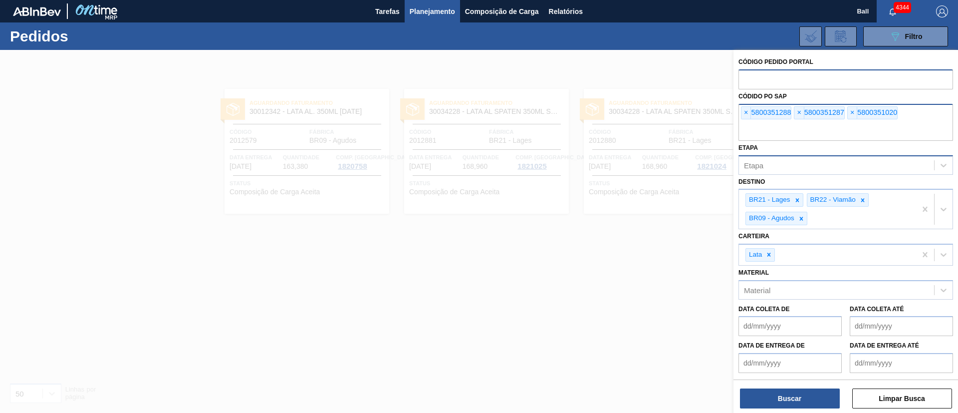
click at [533, 193] on div at bounding box center [479, 256] width 958 height 413
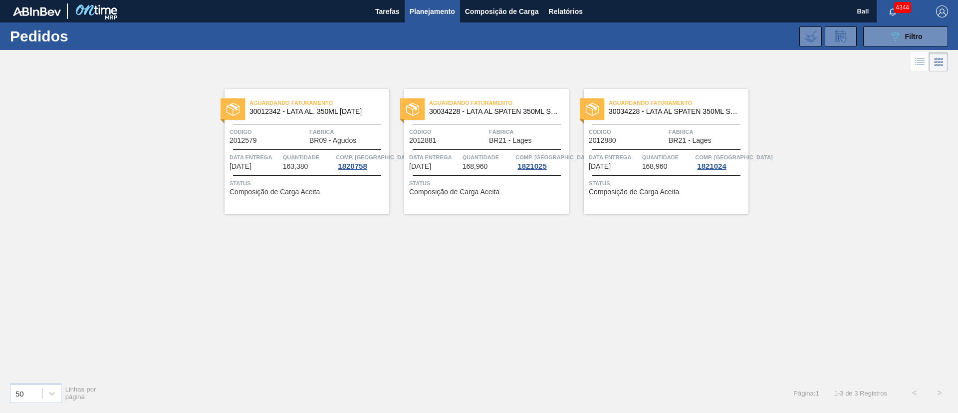
click at [456, 212] on div "Aguardando Faturamento 30034228 - LATA AL SPATEN 350ML SLK BRILHO Código 201288…" at bounding box center [486, 151] width 165 height 125
click at [555, 282] on div "Aguardando Faturamento 30012342 - LATA AL. 350ML BC 429 Código 2012579 Fábrica …" at bounding box center [479, 224] width 958 height 300
click at [318, 156] on span "Quantidade" at bounding box center [308, 157] width 51 height 10
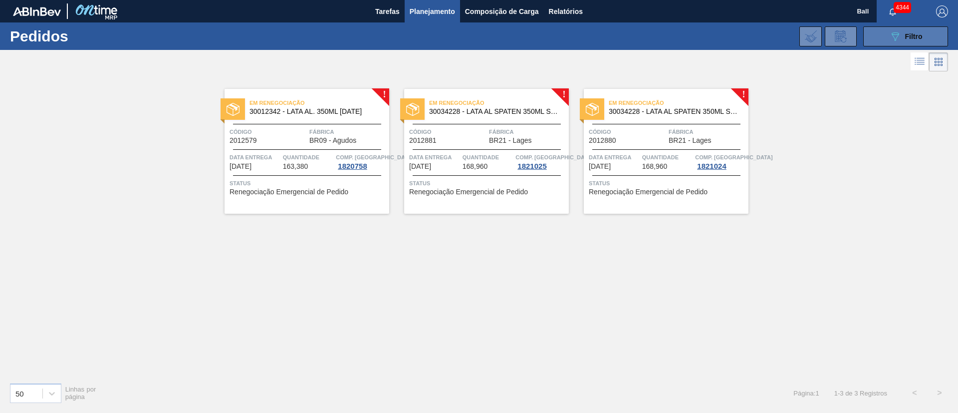
click at [888, 37] on button "089F7B8B-B2A5-4AFE-B5C0-19BA573D28AC Filtro" at bounding box center [905, 36] width 85 height 20
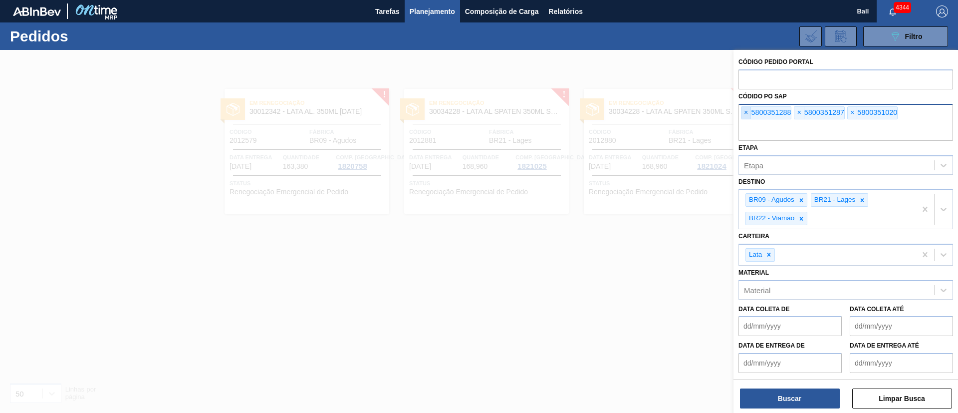
click at [747, 115] on span "×" at bounding box center [745, 113] width 9 height 12
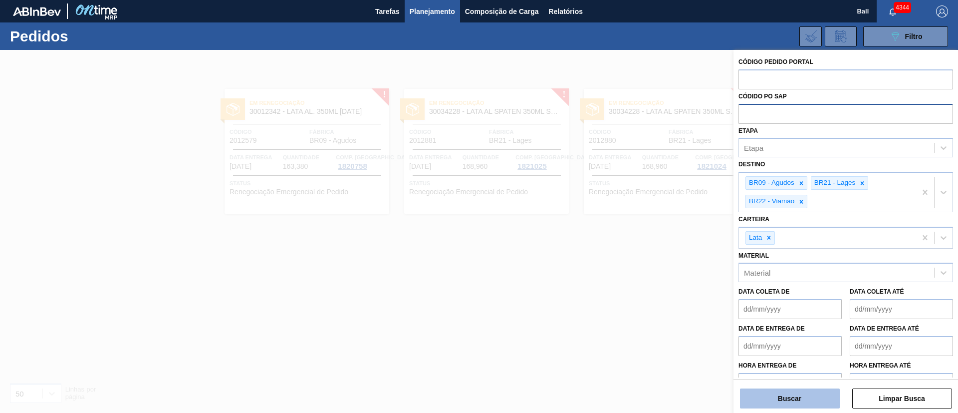
click at [767, 392] on button "Buscar" at bounding box center [790, 398] width 100 height 20
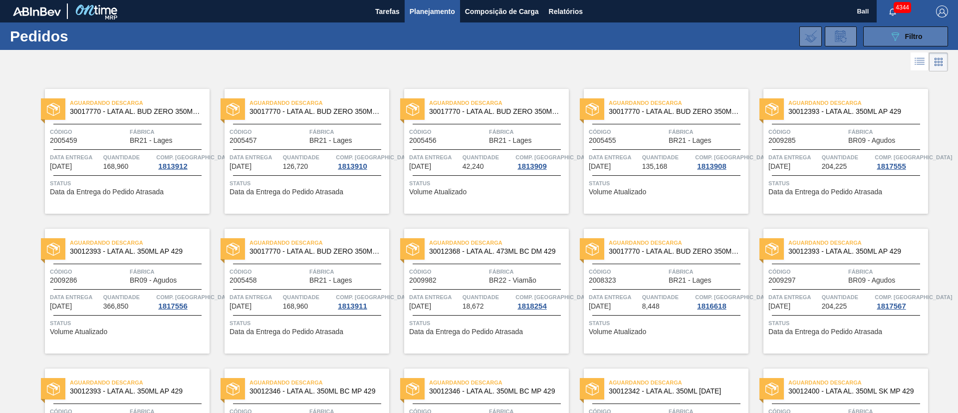
click at [891, 30] on icon "089F7B8B-B2A5-4AFE-B5C0-19BA573D28AC" at bounding box center [895, 36] width 12 height 12
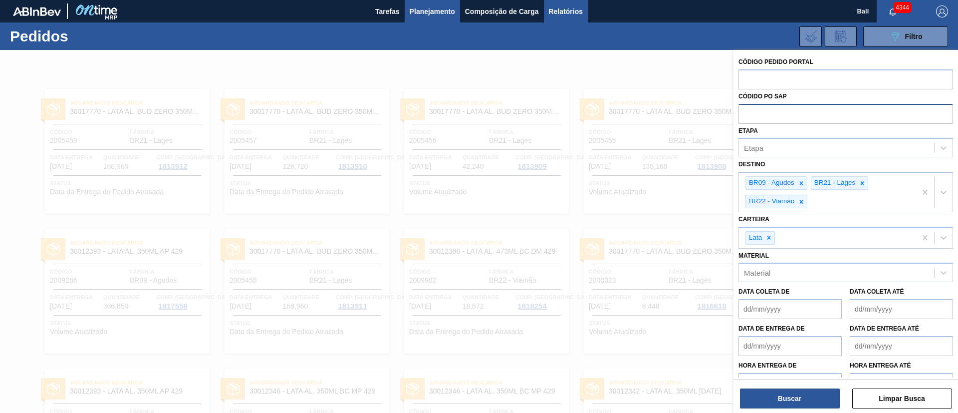
click at [562, 14] on span "Relatórios" at bounding box center [566, 11] width 34 height 12
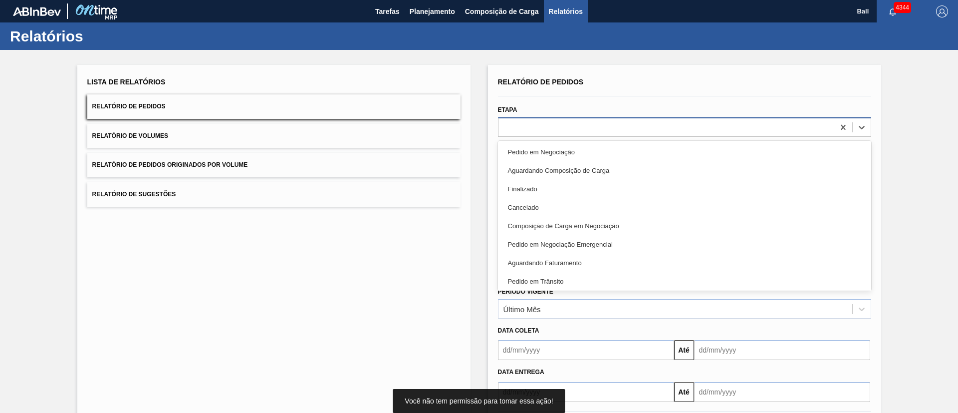
click at [557, 124] on div at bounding box center [666, 127] width 336 height 14
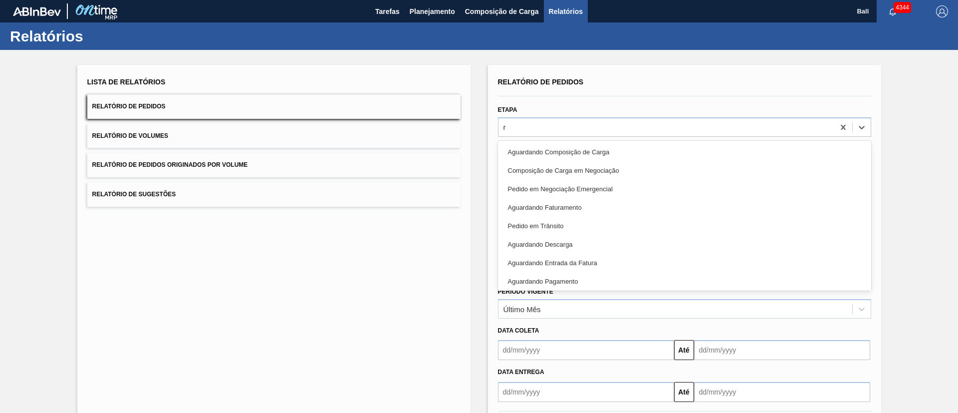
type input "re"
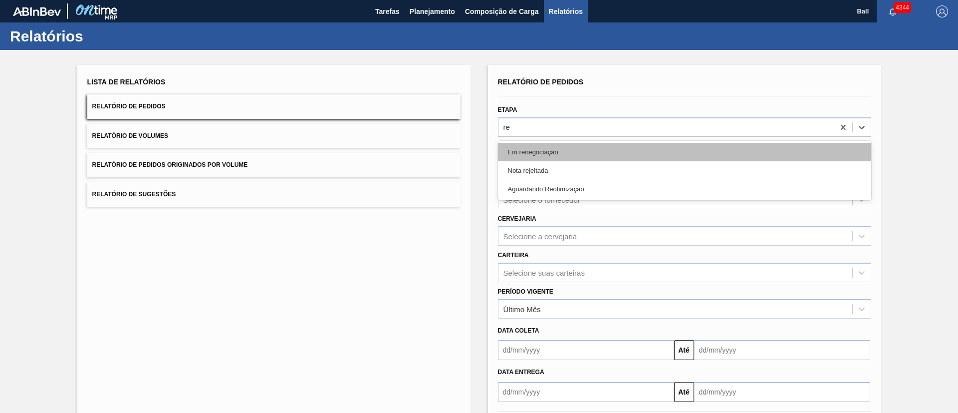
click at [573, 145] on div "Em renegociação" at bounding box center [684, 152] width 373 height 18
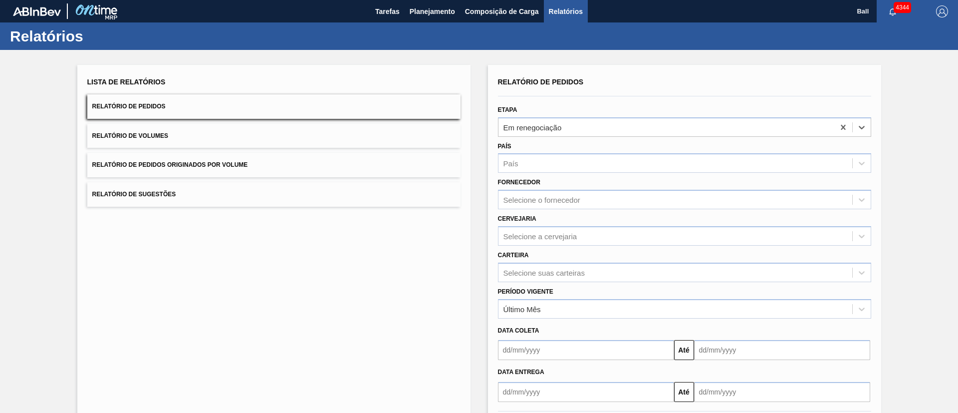
click at [416, 302] on div "Lista de Relatórios Relatório de Pedidos Relatório de Volumes Relatório de Pedi…" at bounding box center [273, 257] width 393 height 385
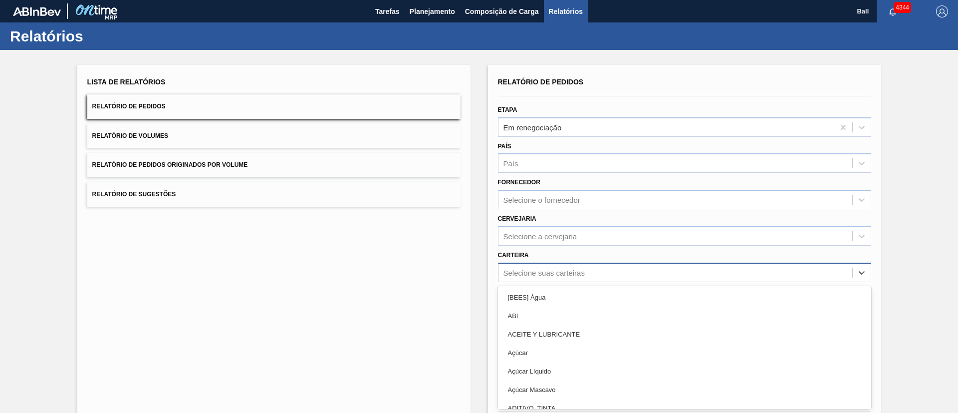
click at [586, 268] on div "option [BEES] Água focused, 1 of 101. 101 results available. Use Up and Down to…" at bounding box center [684, 271] width 373 height 19
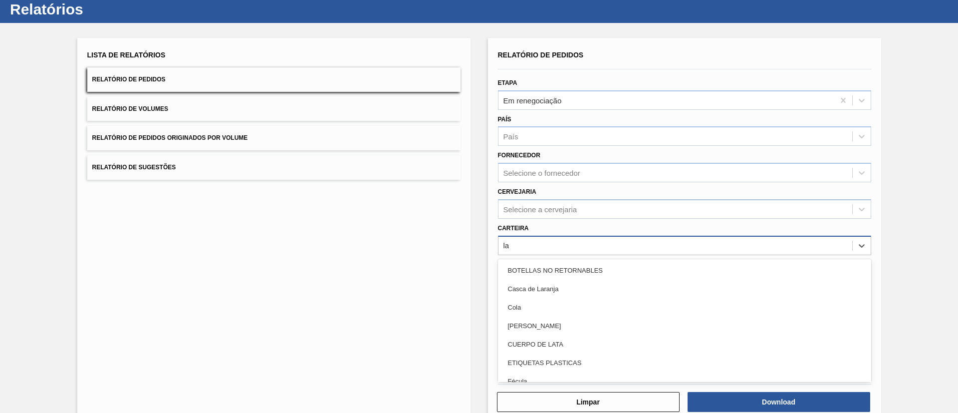
type input "lat"
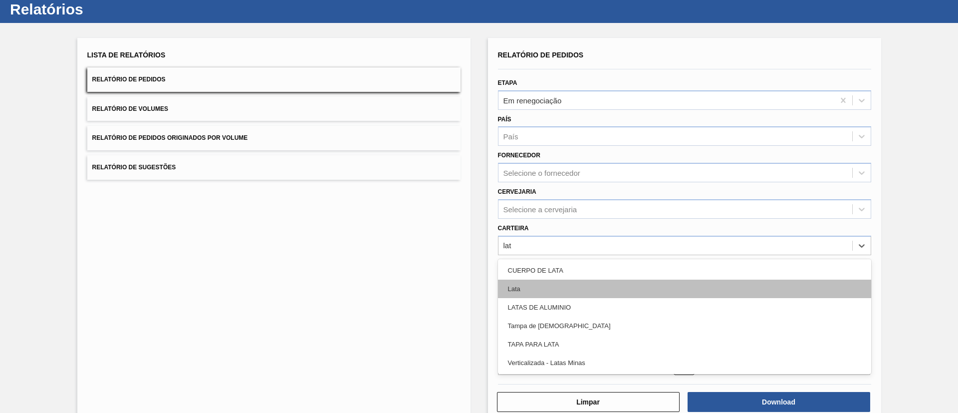
click at [568, 288] on div "Lata" at bounding box center [684, 288] width 373 height 18
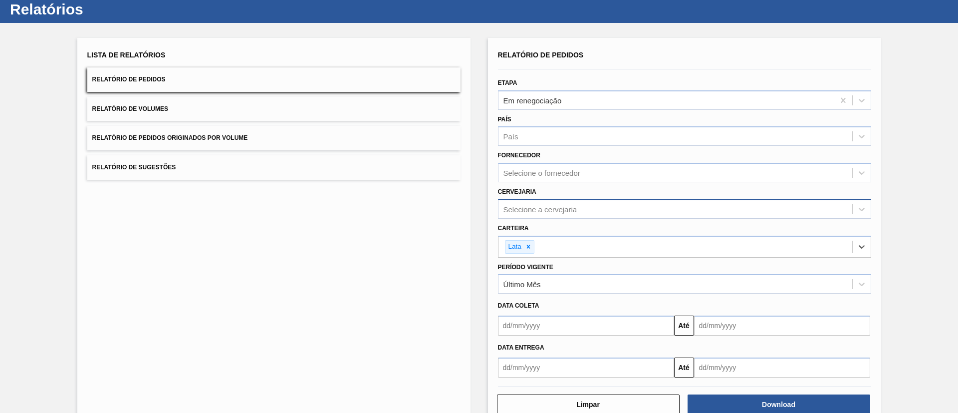
click at [580, 208] on div "Selecione a cervejaria" at bounding box center [675, 209] width 354 height 14
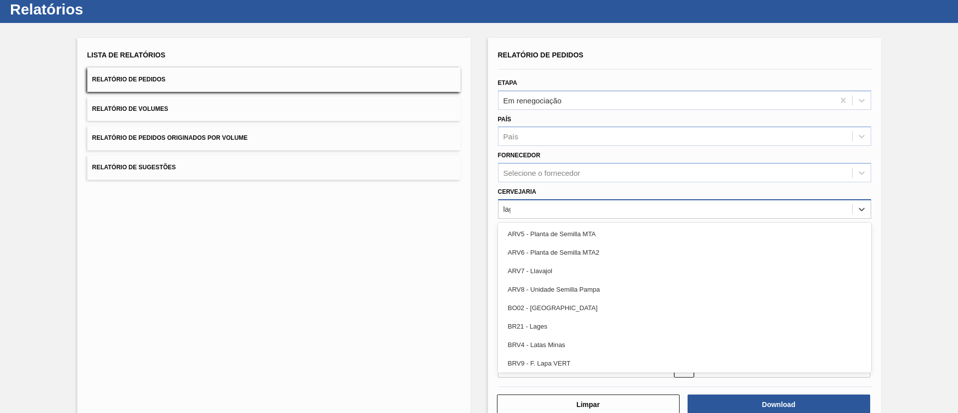
type input "lage"
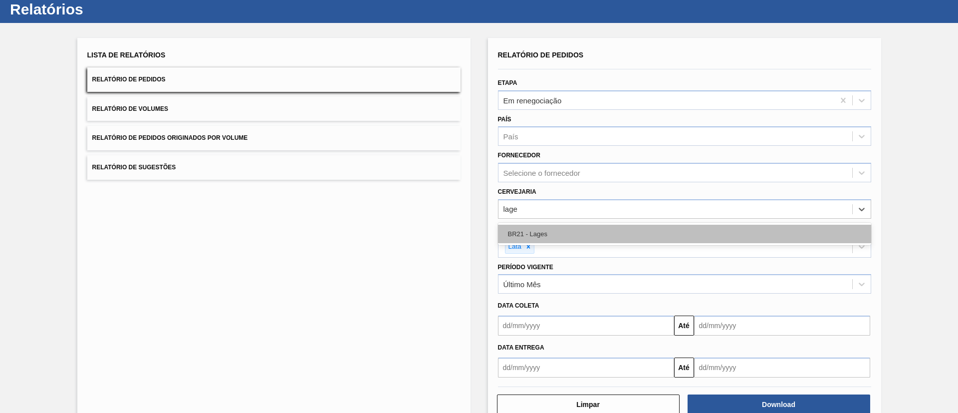
click at [593, 225] on div "BR21 - Lages" at bounding box center [684, 233] width 373 height 18
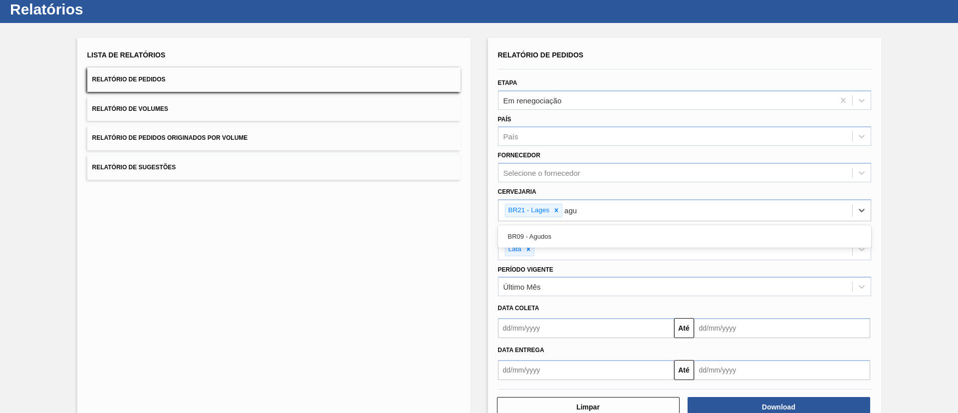
type input "agud"
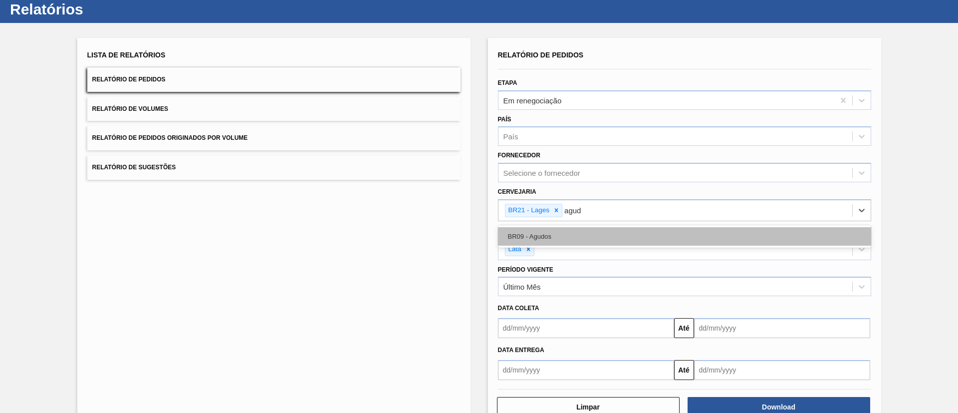
click at [592, 238] on div "BR09 - Agudos" at bounding box center [684, 236] width 373 height 18
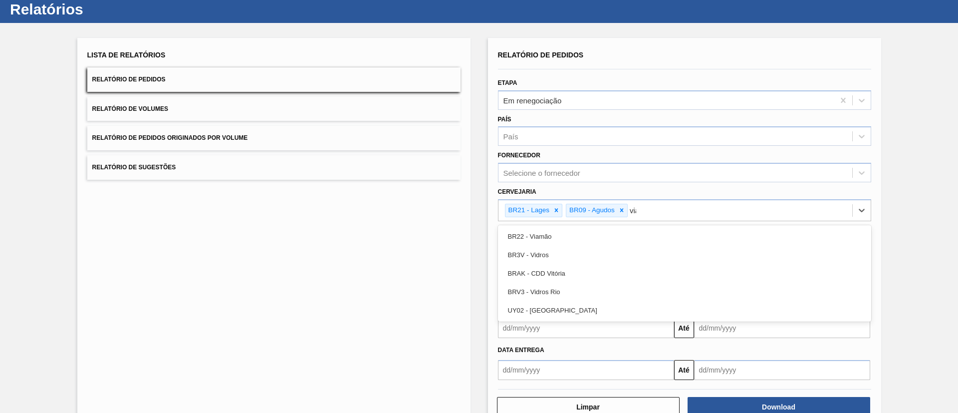
type input "viam"
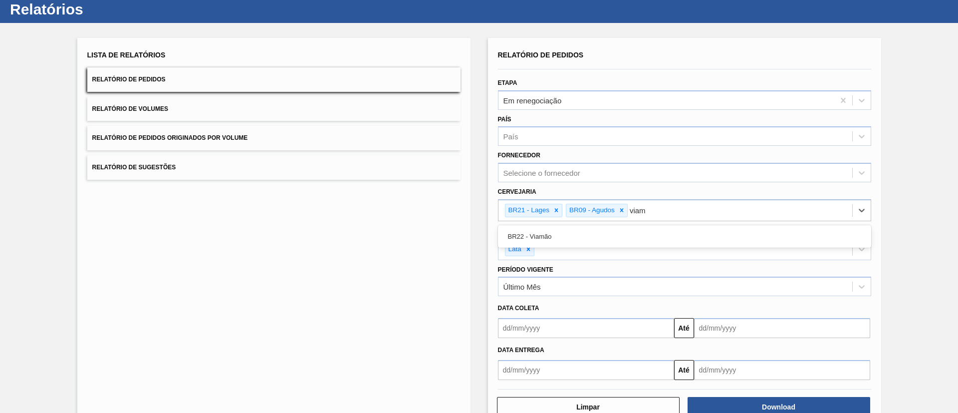
click at [592, 237] on div "BR22 - Viamão" at bounding box center [684, 236] width 373 height 18
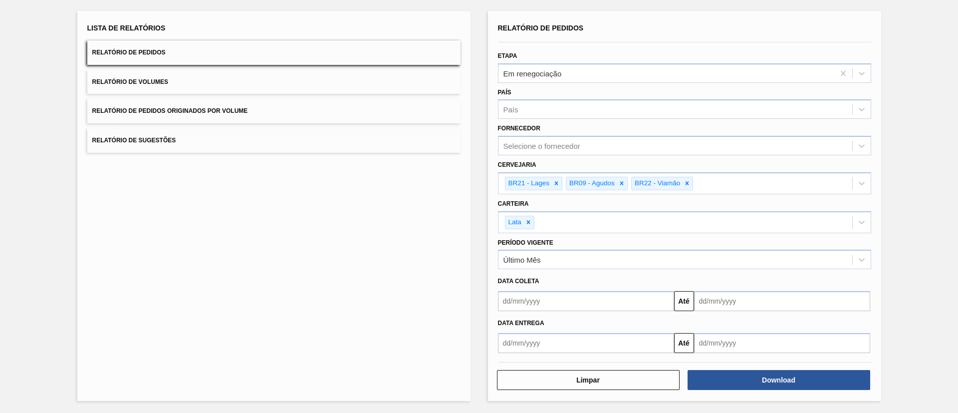
scroll to position [54, 0]
click at [759, 375] on button "Download" at bounding box center [778, 379] width 183 height 20
click at [914, 84] on div "Lista de Relatórios Relatório de Pedidos Relatório de Volumes Relatório de Pedi…" at bounding box center [479, 204] width 958 height 417
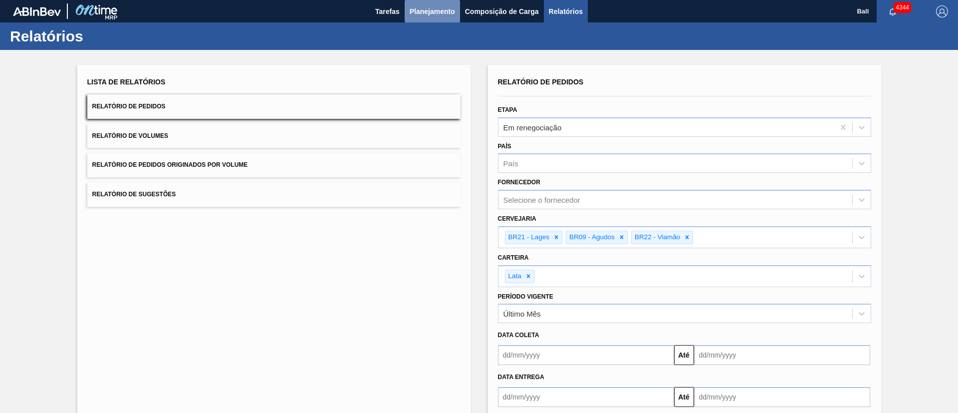
click at [431, 7] on span "Planejamento" at bounding box center [432, 11] width 45 height 12
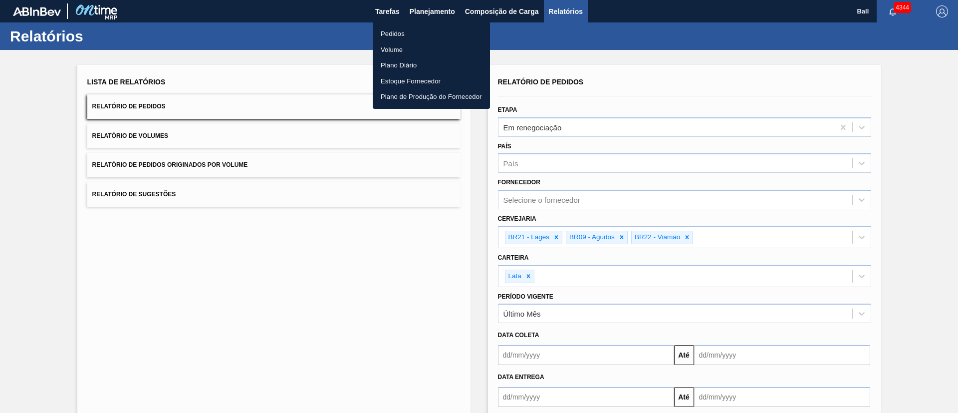
click at [393, 30] on li "Pedidos" at bounding box center [431, 34] width 117 height 16
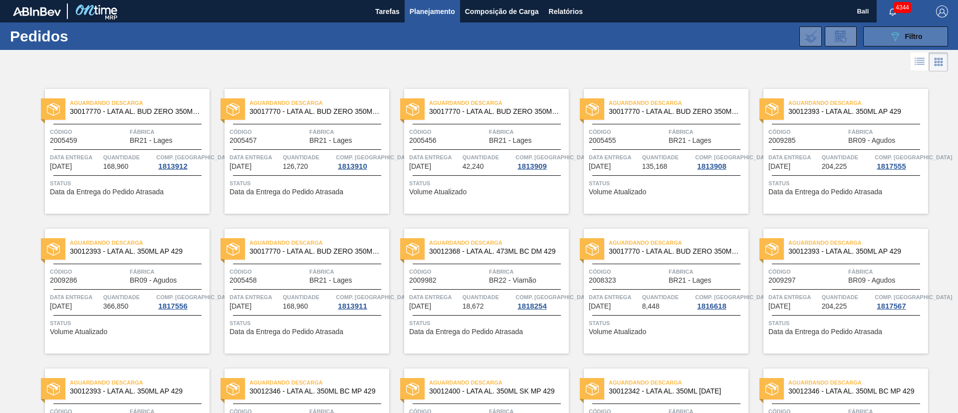
click at [893, 39] on icon "089F7B8B-B2A5-4AFE-B5C0-19BA573D28AC" at bounding box center [895, 36] width 12 height 12
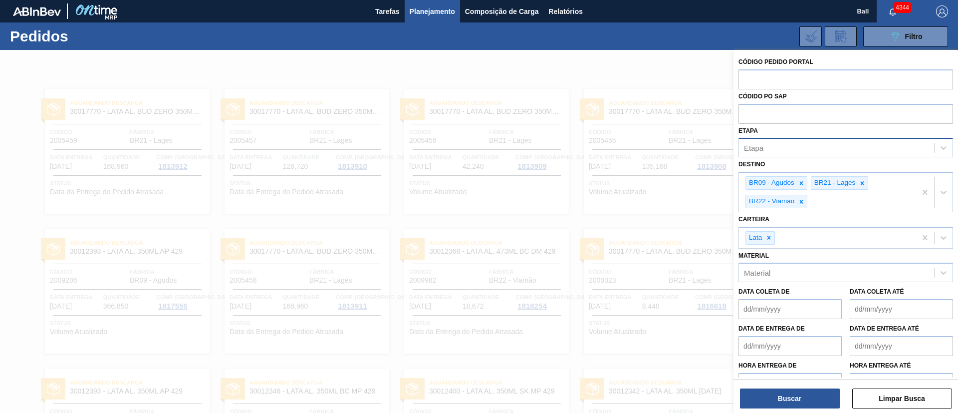
click at [790, 139] on div "Etapa" at bounding box center [845, 147] width 215 height 19
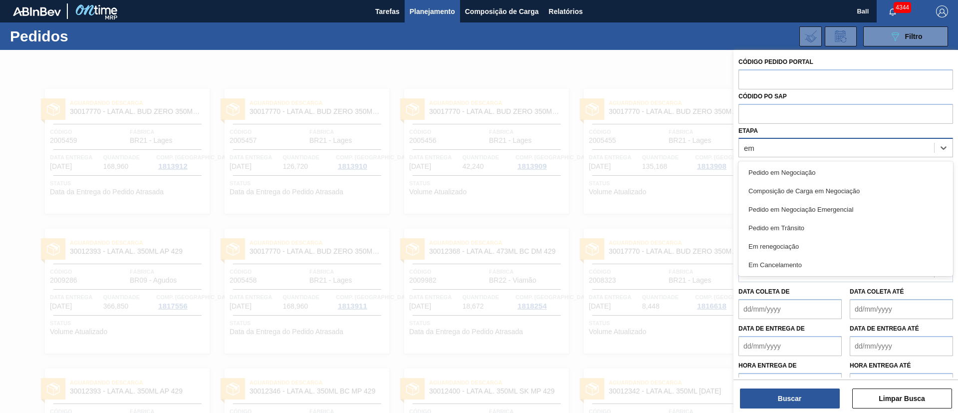
type input "em r"
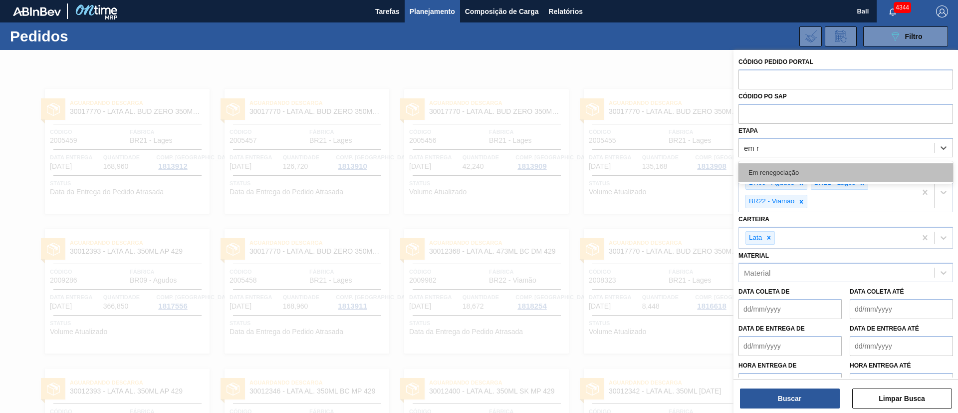
click at [785, 169] on div "Em renegociação" at bounding box center [845, 172] width 215 height 18
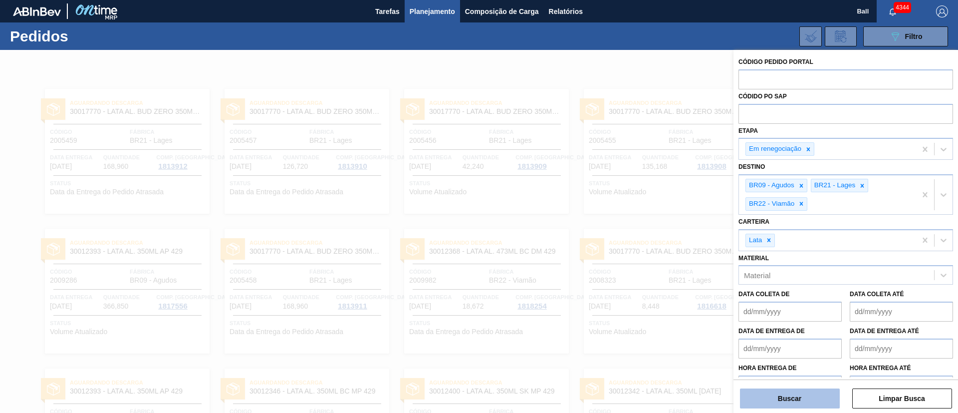
click at [790, 399] on button "Buscar" at bounding box center [790, 398] width 100 height 20
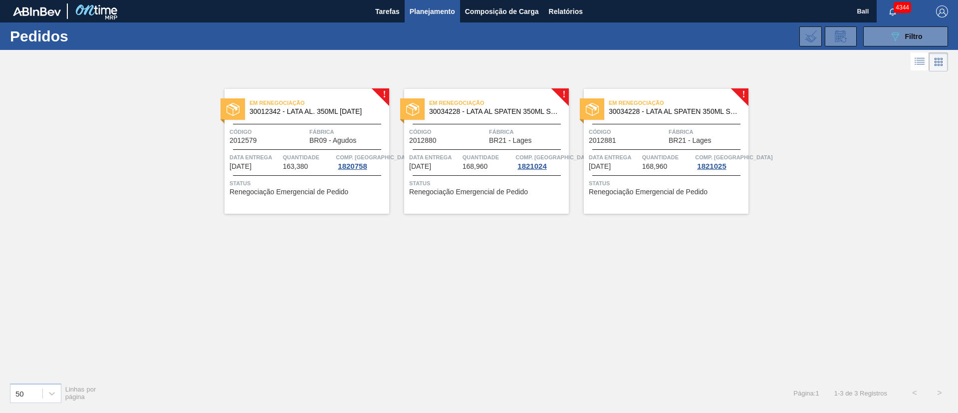
click at [332, 118] on div "Em renegociação 30012342 - LATA AL. 350ML BC 429" at bounding box center [306, 107] width 165 height 22
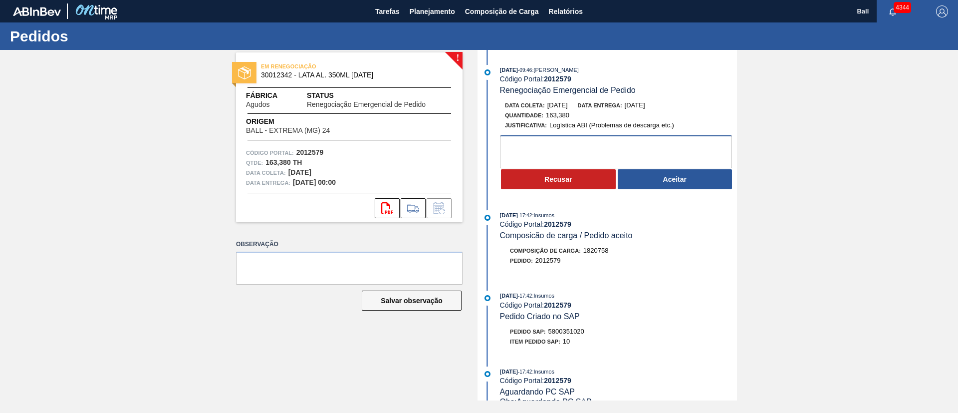
click at [570, 151] on textarea at bounding box center [616, 151] width 232 height 33
click at [519, 145] on textarea "Leadtime incorreto, a entrega é em 1 dia (24/08)" at bounding box center [616, 151] width 232 height 33
drag, startPoint x: 666, startPoint y: 144, endPoint x: 485, endPoint y: 147, distance: 180.1
click at [483, 147] on div "Leadtime incorreto, a entrega é em 1 dia (24/08) Recusar Aceitar" at bounding box center [608, 162] width 257 height 55
click at [679, 147] on textarea "Leadtime incorreto, a entrega é em 1 dia (24/08)" at bounding box center [616, 151] width 232 height 33
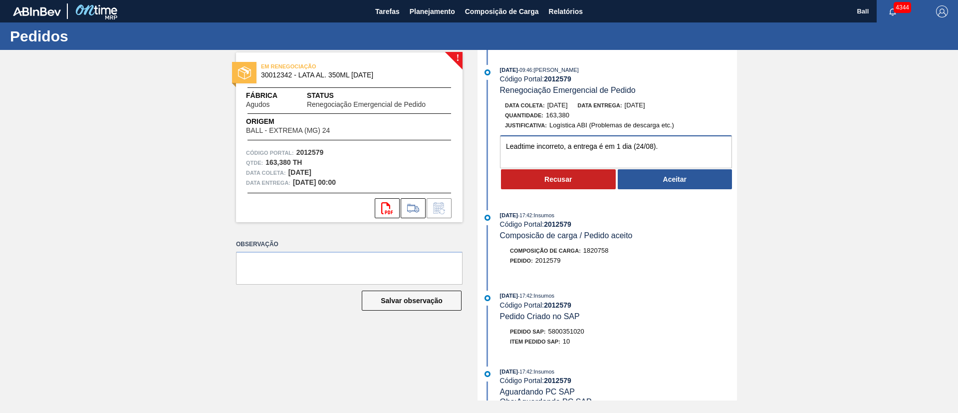
drag, startPoint x: 683, startPoint y: 147, endPoint x: 458, endPoint y: 151, distance: 225.5
click at [458, 151] on div "! EM RENEGOCIAÇÃO 30012342 - LATA AL. 350ML BC 429 Fábrica Agudos Status Renego…" at bounding box center [479, 225] width 958 height 350
click at [662, 147] on textarea "Leadtime incorreto, a entrega é em 1 dia (24/08)." at bounding box center [616, 151] width 232 height 33
type textarea "Leadtime incorreto, a entrega é em 1 dia (24/08)."
drag, startPoint x: 348, startPoint y: 185, endPoint x: 276, endPoint y: 172, distance: 73.0
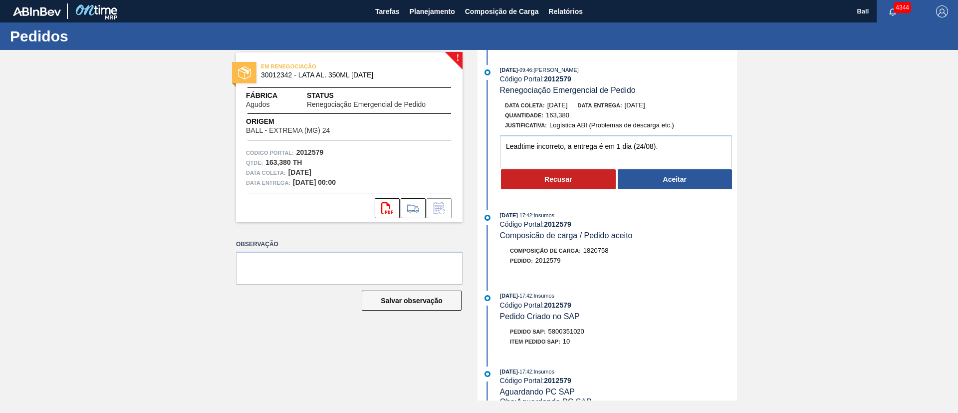
click at [276, 172] on div "Código Portal: 2012579 Qtde : 163,380 TH Data coleta: 22/08/2025 Data entrega: …" at bounding box center [349, 168] width 226 height 40
drag, startPoint x: 680, startPoint y: 106, endPoint x: 544, endPoint y: 108, distance: 136.2
click at [544, 108] on div "Data coleta: 23/08/2025 Data entrega: 23/08/2025" at bounding box center [623, 105] width 237 height 10
click at [680, 135] on textarea "Leadtime incorreto, a entrega é em 1 dia (24/08)." at bounding box center [616, 151] width 232 height 33
click at [668, 176] on button "Aceitar" at bounding box center [675, 179] width 115 height 20
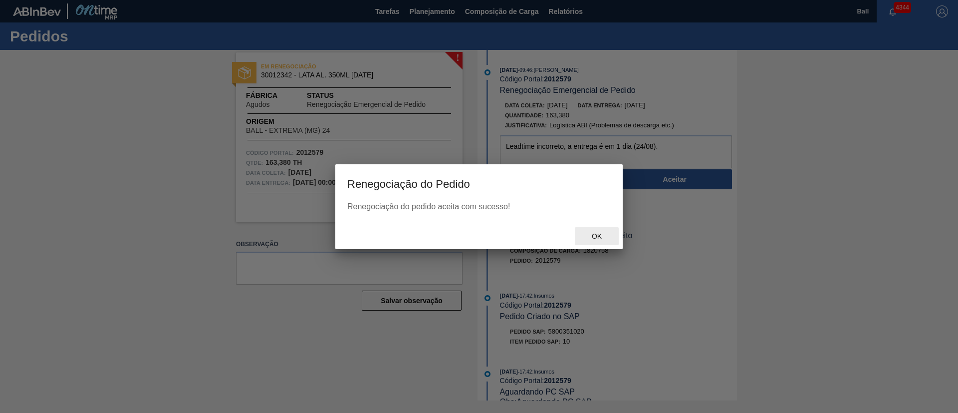
click at [598, 233] on span "Ok" at bounding box center [597, 236] width 26 height 8
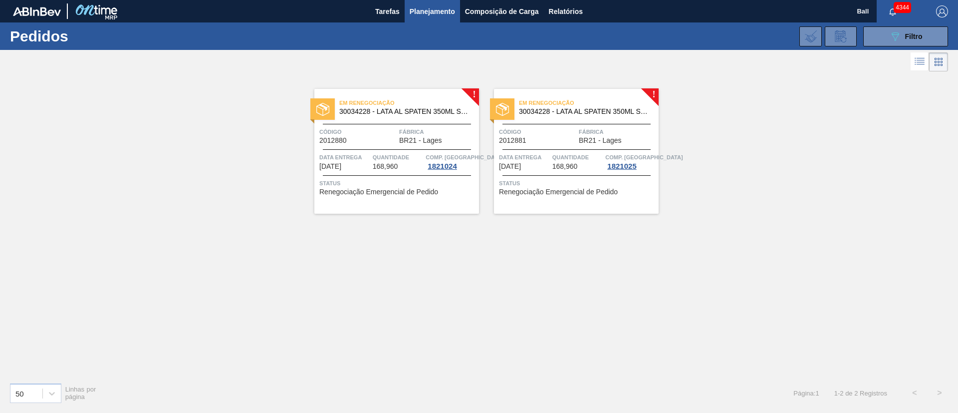
click at [395, 143] on div "Código 2012880" at bounding box center [357, 135] width 77 height 17
click at [620, 93] on div "Em renegociação 30034228 - LATA AL SPATEN 350ML SLK BRILHO Código 2012881 Fábri…" at bounding box center [576, 151] width 165 height 125
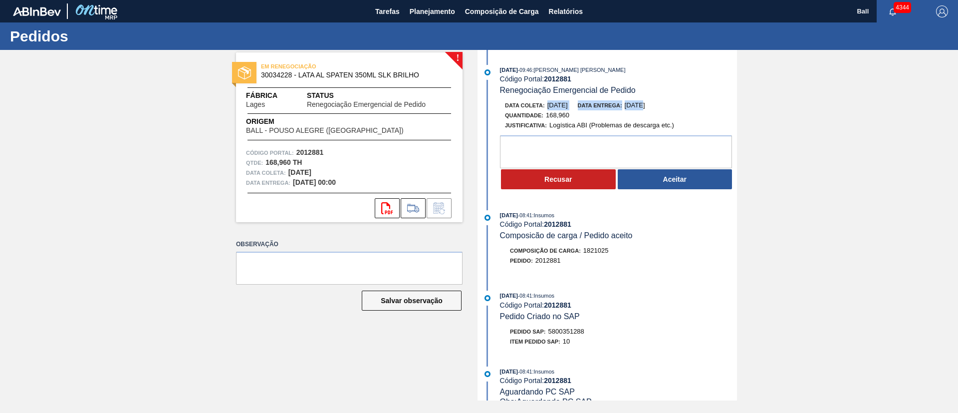
drag, startPoint x: 545, startPoint y: 106, endPoint x: 657, endPoint y: 108, distance: 111.8
click at [654, 106] on div "Data [PERSON_NAME]: [DATE] Data entrega: [DATE]" at bounding box center [623, 105] width 237 height 10
click at [586, 145] on textarea at bounding box center [616, 151] width 232 height 33
click at [650, 179] on button "Aceitar" at bounding box center [675, 179] width 115 height 20
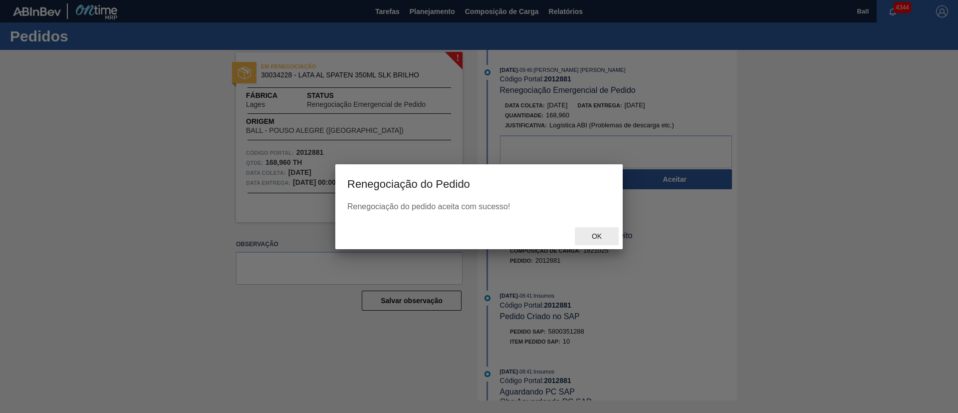
click at [596, 235] on span "Ok" at bounding box center [597, 236] width 26 height 8
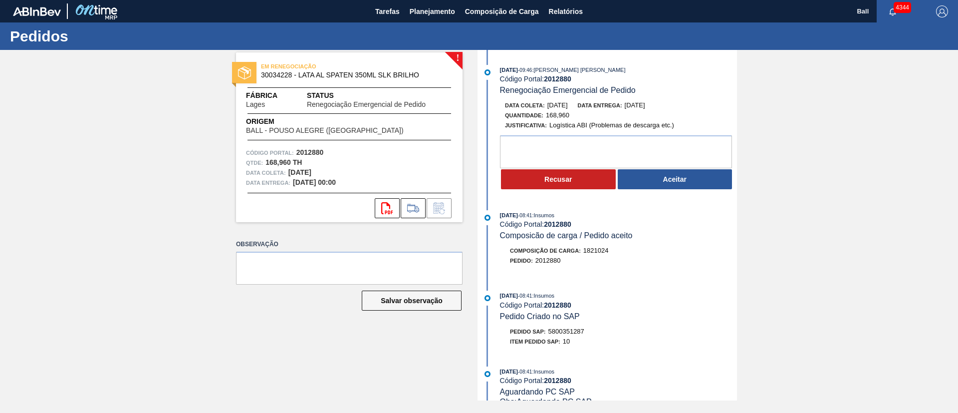
drag, startPoint x: 673, startPoint y: 102, endPoint x: 545, endPoint y: 103, distance: 128.7
click at [545, 103] on div "Data [PERSON_NAME]: [DATE] Data entrega: [DATE]" at bounding box center [623, 105] width 237 height 10
click at [541, 112] on span "Quantidade :" at bounding box center [524, 115] width 38 height 6
drag, startPoint x: 545, startPoint y: 104, endPoint x: 575, endPoint y: 109, distance: 30.8
click at [568, 109] on div "Data [PERSON_NAME]: [DATE]" at bounding box center [536, 105] width 63 height 10
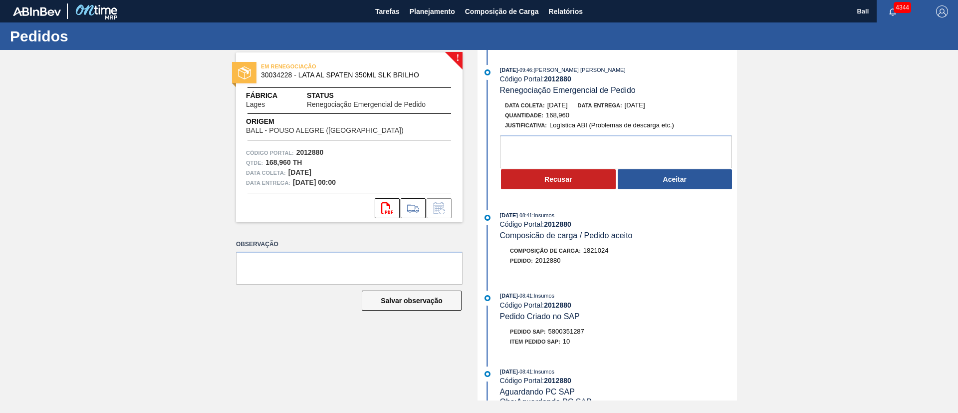
click at [583, 110] on div "Quantidade : 168,960" at bounding box center [623, 115] width 237 height 10
drag, startPoint x: 545, startPoint y: 106, endPoint x: 583, endPoint y: 107, distance: 37.9
click at [583, 107] on div "Data [PERSON_NAME]: [DATE] Data entrega: [DATE]" at bounding box center [623, 105] width 237 height 10
click at [632, 159] on textarea at bounding box center [616, 151] width 232 height 33
click at [657, 179] on button "Aceitar" at bounding box center [675, 179] width 115 height 20
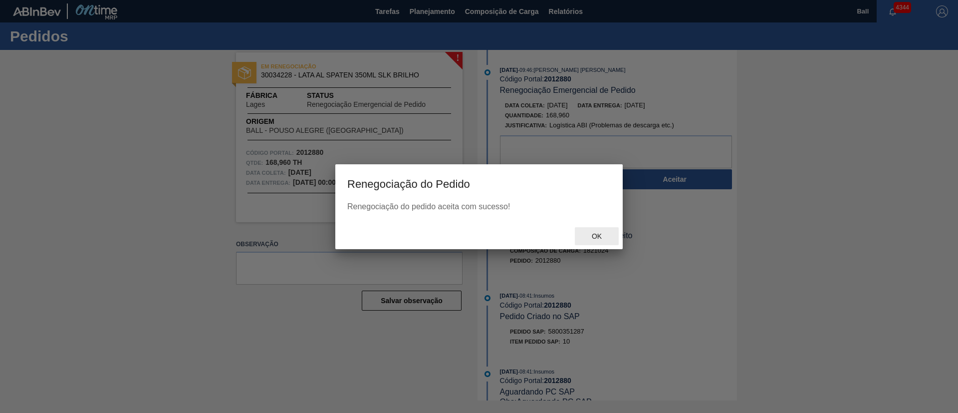
click at [597, 233] on span "Ok" at bounding box center [597, 236] width 26 height 8
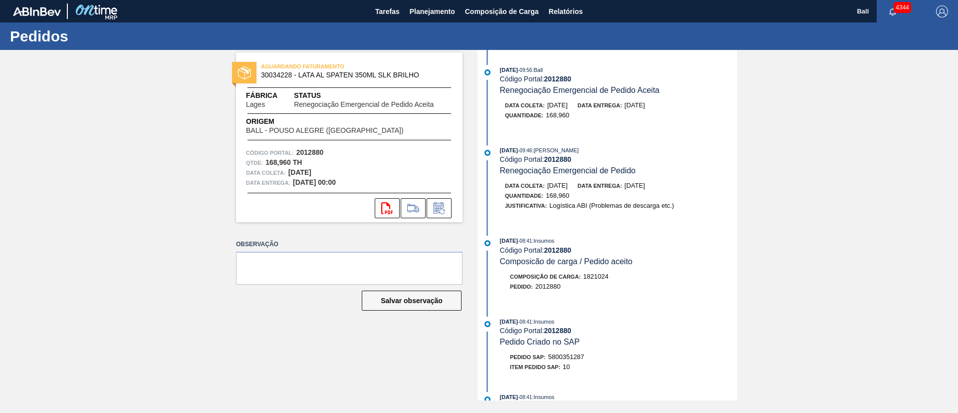
drag, startPoint x: 501, startPoint y: 94, endPoint x: 673, endPoint y: 94, distance: 171.6
click at [673, 94] on div "[DATE] 09:56 : Ball Código Portal: 2012880 Renegociação Emergencial de Pedido A…" at bounding box center [618, 80] width 237 height 30
click at [645, 115] on div "Quantidade : 168,960" at bounding box center [623, 115] width 237 height 10
drag, startPoint x: 575, startPoint y: 103, endPoint x: 661, endPoint y: 93, distance: 86.4
click at [661, 93] on div "[DATE] 09:56 : Ball Código Portal: 2012881 Renegociação Emergencial de Pedido A…" at bounding box center [618, 80] width 237 height 30
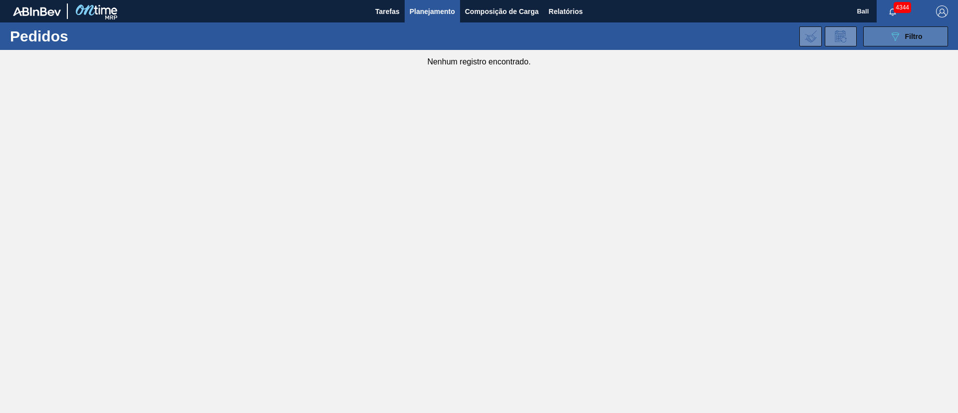
click at [910, 34] on span "Filtro" at bounding box center [913, 36] width 17 height 8
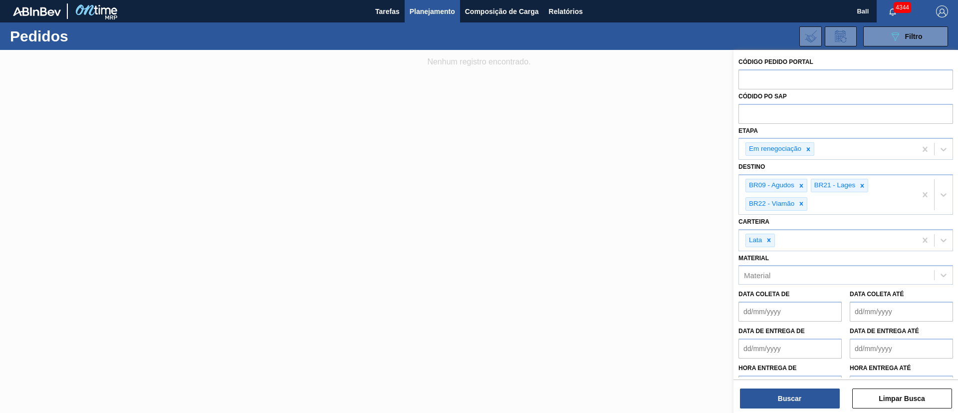
drag, startPoint x: 806, startPoint y: 150, endPoint x: 401, endPoint y: 121, distance: 405.6
click at [733, 136] on div "Código Pedido Portal Códido PO SAP Etapa Em renegociação Destino BR09 - Agudos …" at bounding box center [845, 256] width 224 height 413
click at [793, 107] on input "text" at bounding box center [845, 113] width 215 height 19
paste input "text"
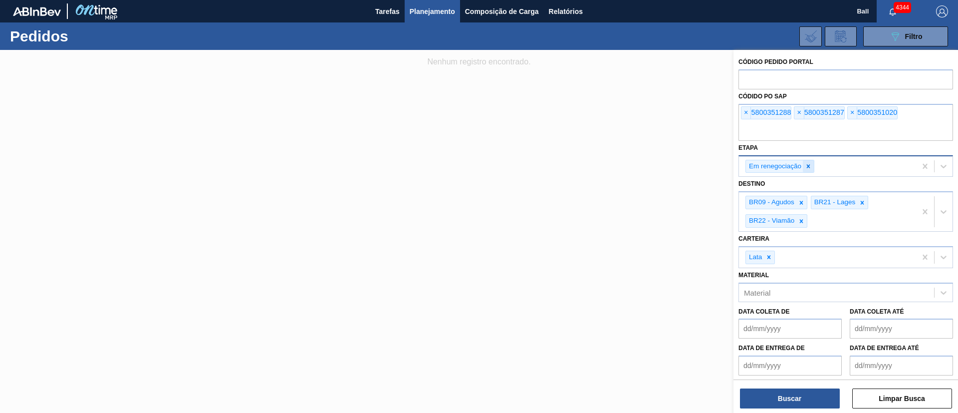
click at [809, 166] on icon at bounding box center [808, 165] width 3 height 3
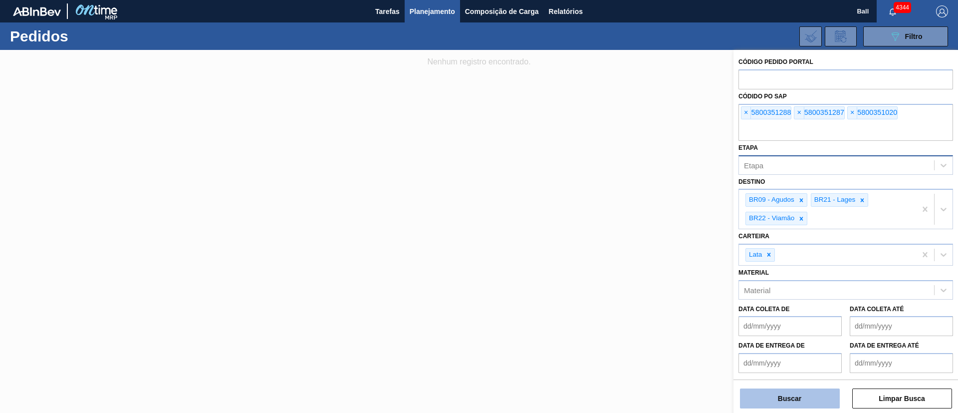
click at [803, 394] on button "Buscar" at bounding box center [790, 398] width 100 height 20
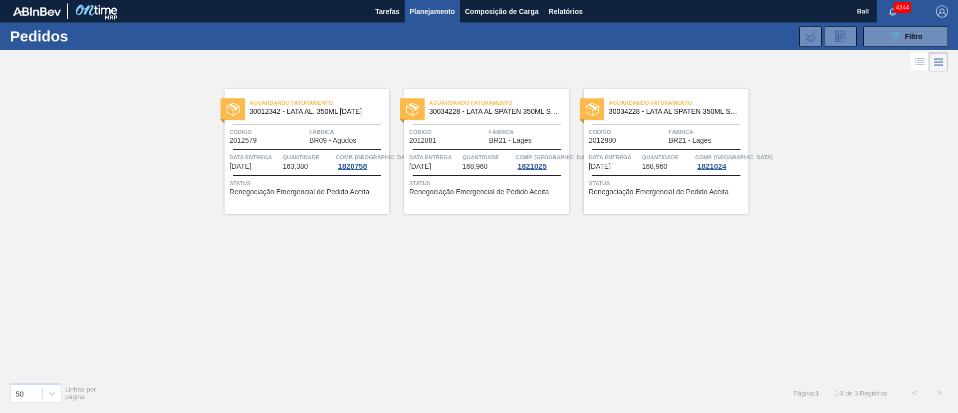
click at [315, 137] on span "BR09 - Agudos" at bounding box center [332, 140] width 47 height 7
